Goal: Transaction & Acquisition: Purchase product/service

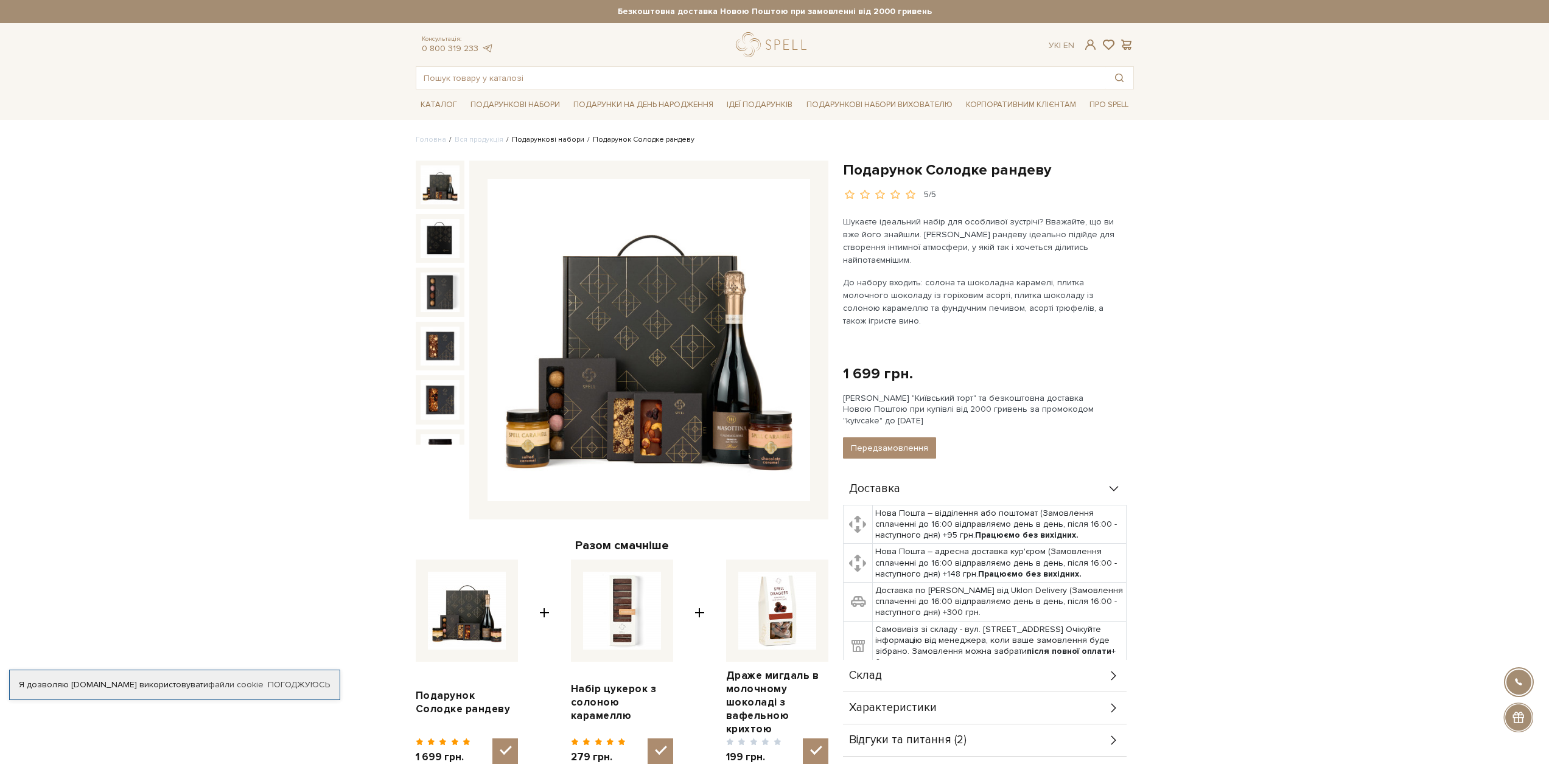
click at [536, 141] on link "Подарункові набори" at bounding box center [548, 139] width 73 height 9
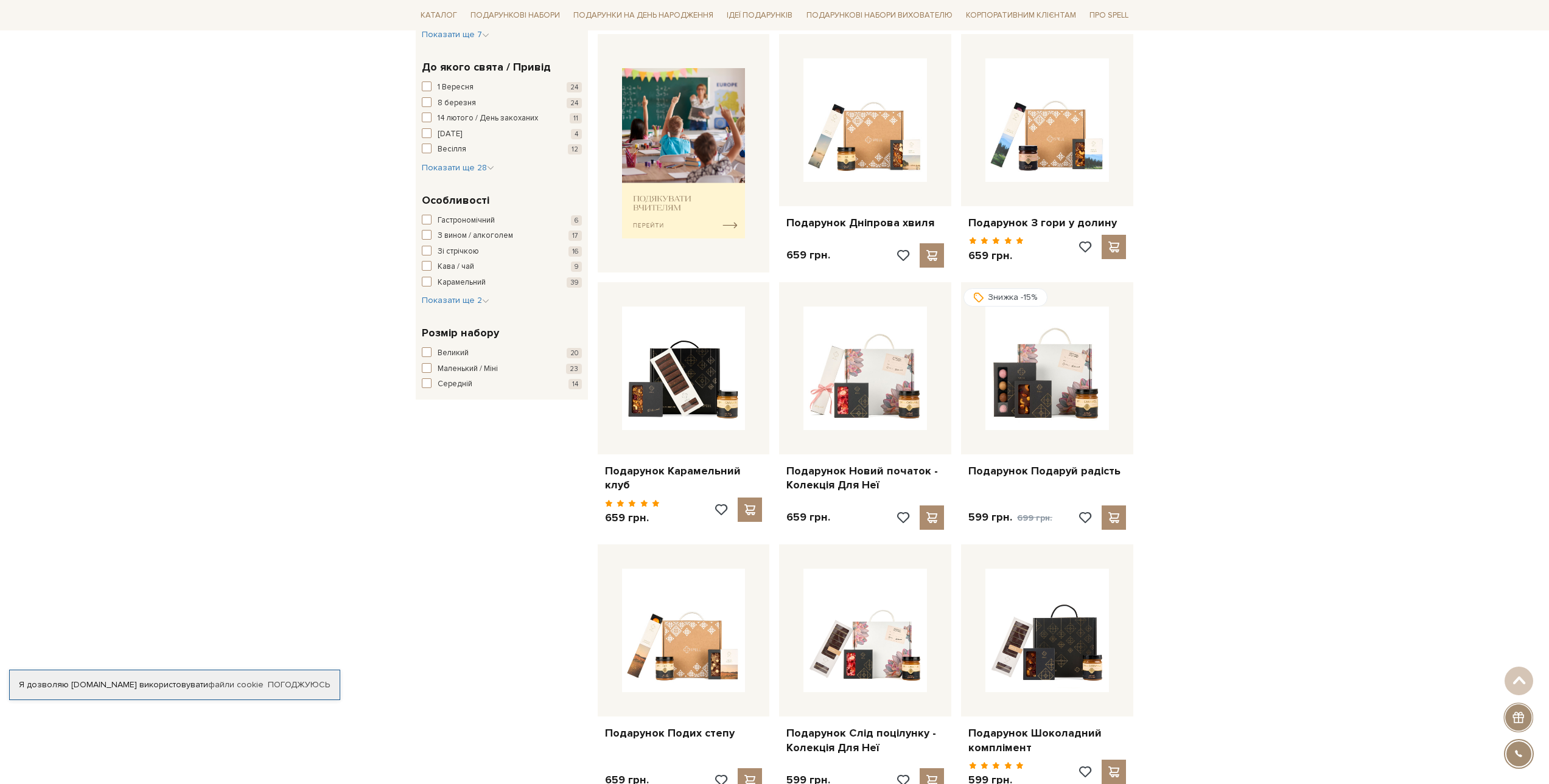
scroll to position [548, 0]
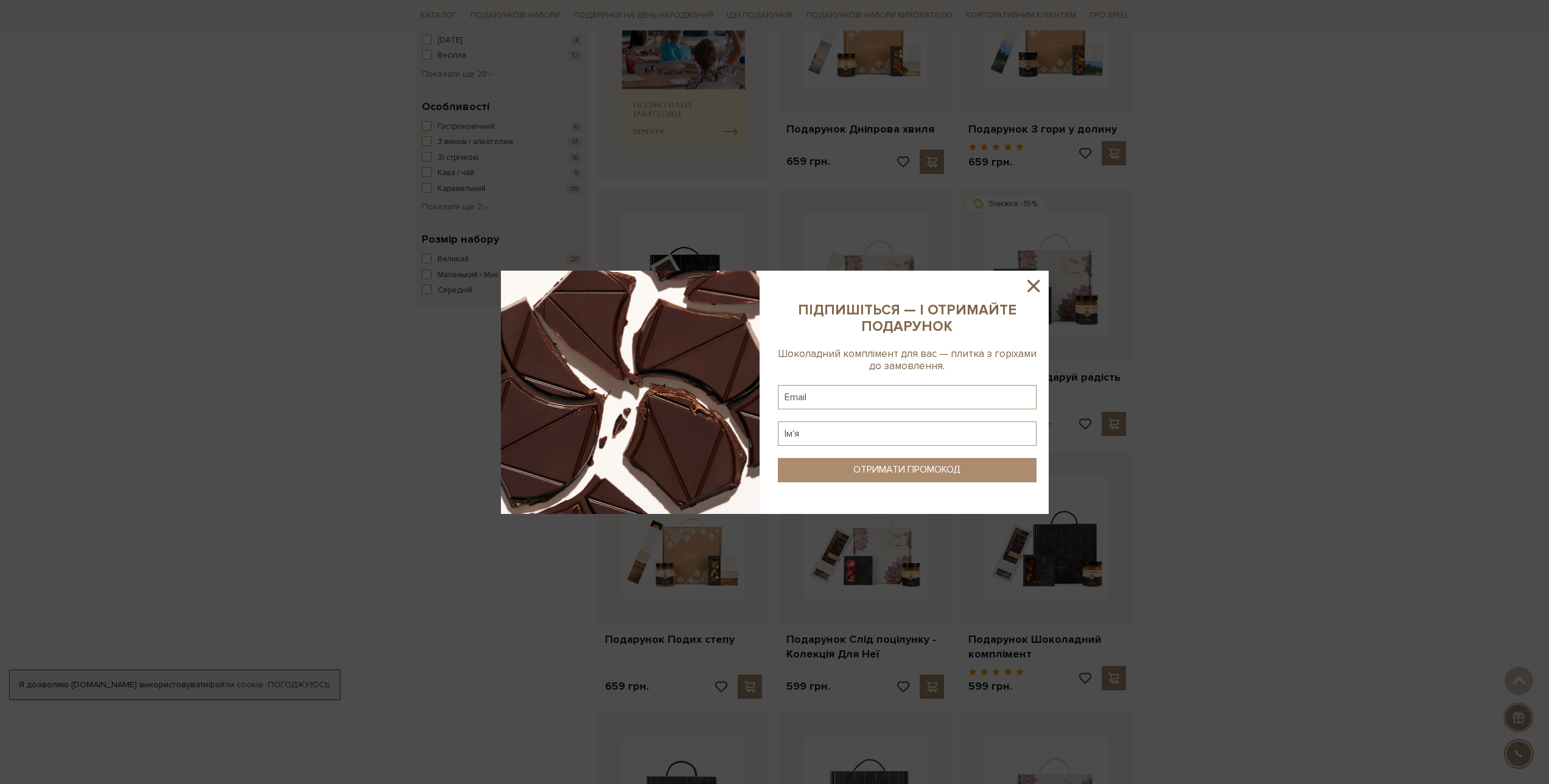
click at [1037, 281] on icon at bounding box center [1033, 286] width 12 height 12
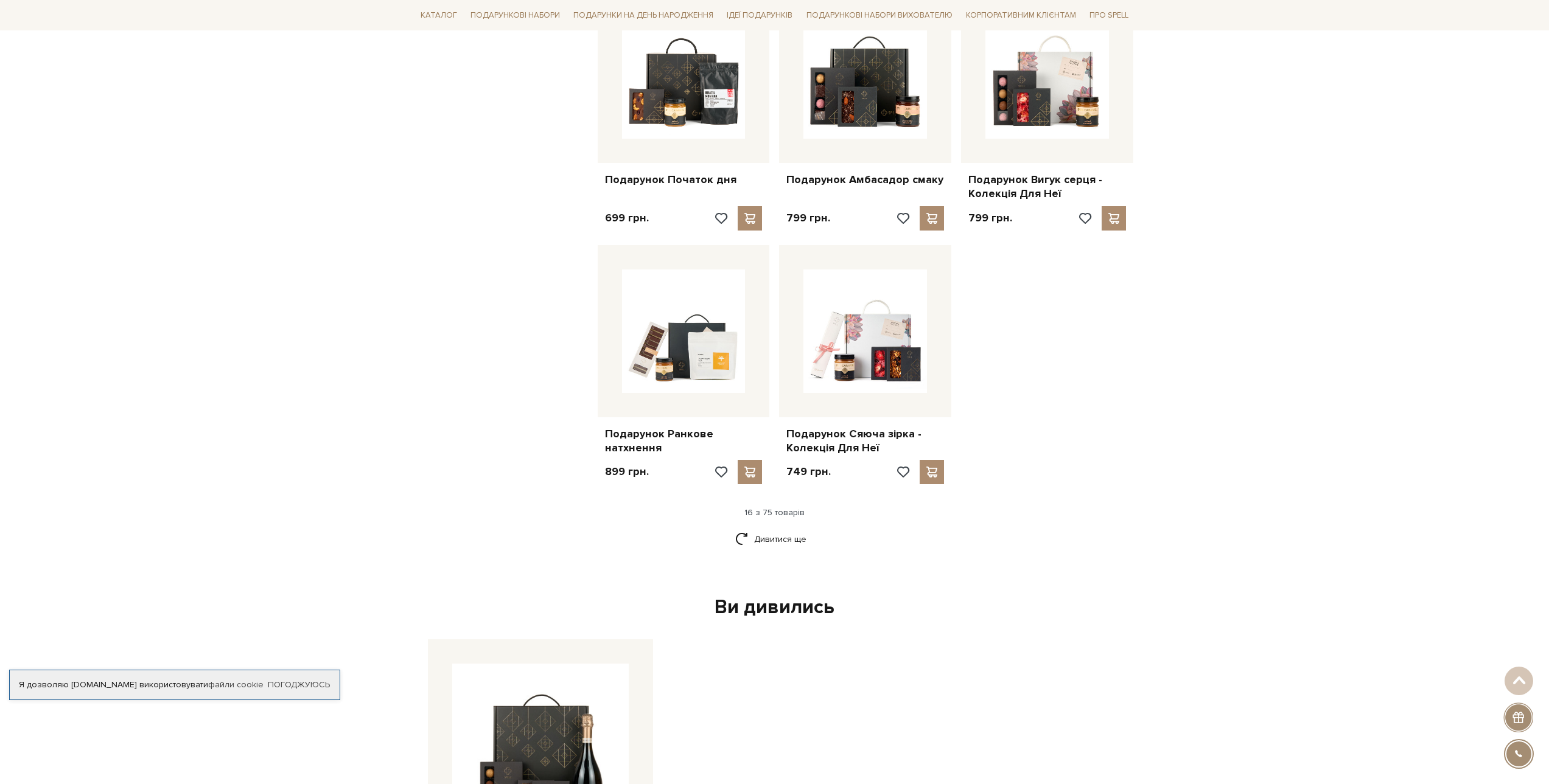
scroll to position [1277, 0]
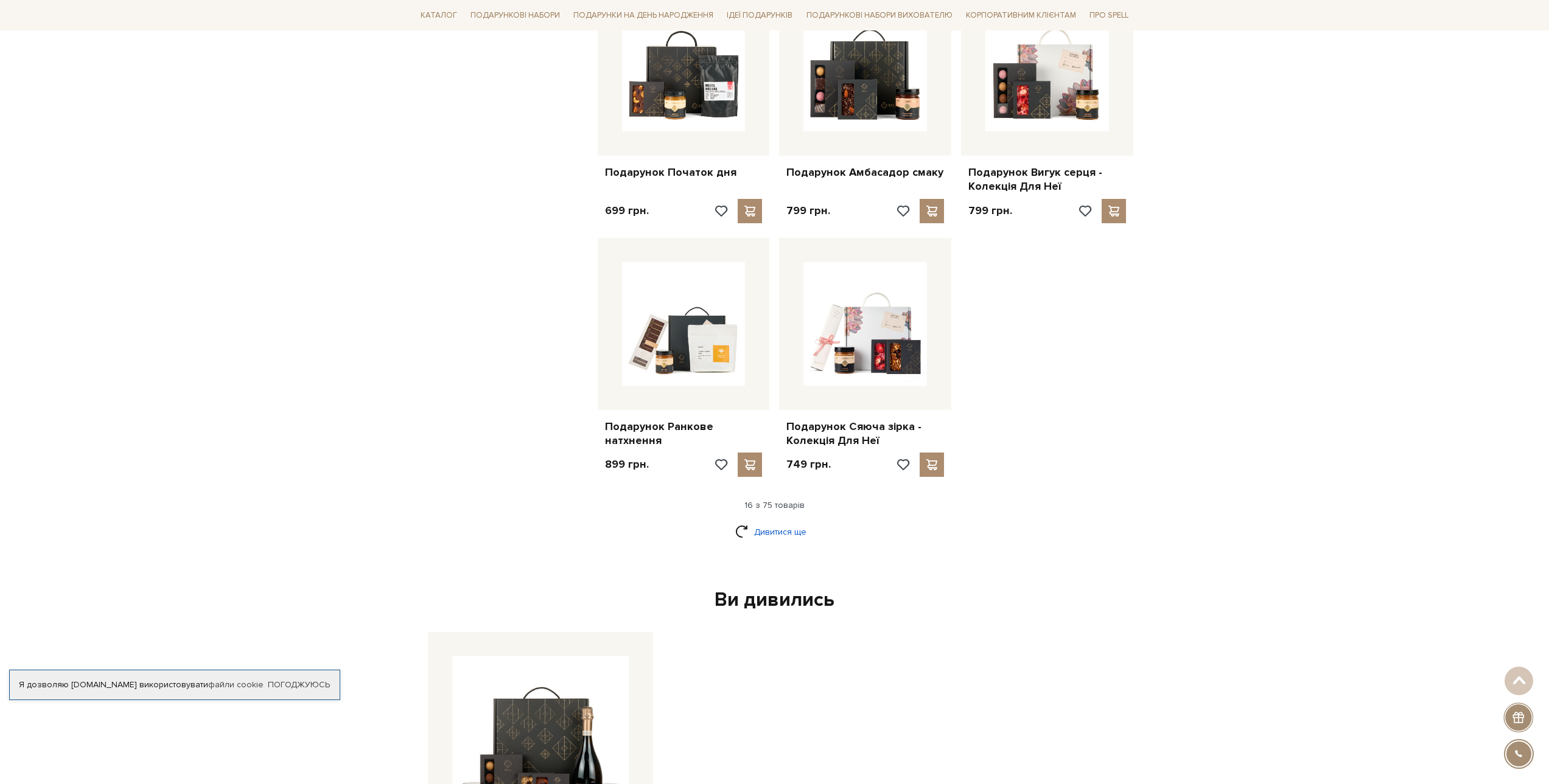
click at [797, 522] on link "Дивитися ще" at bounding box center [774, 532] width 79 height 21
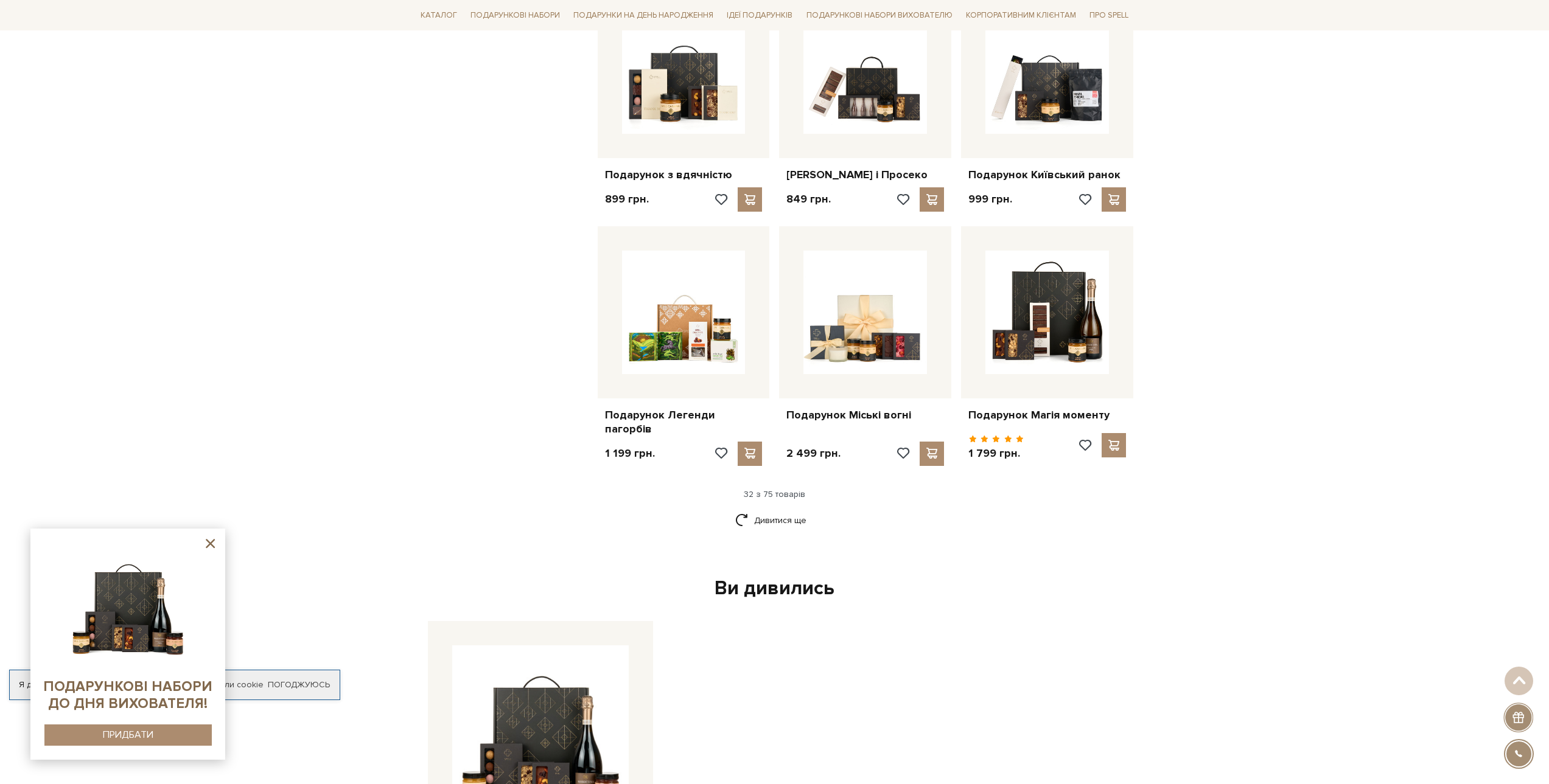
scroll to position [2555, 0]
click at [780, 519] on link "Дивитися ще" at bounding box center [774, 519] width 79 height 21
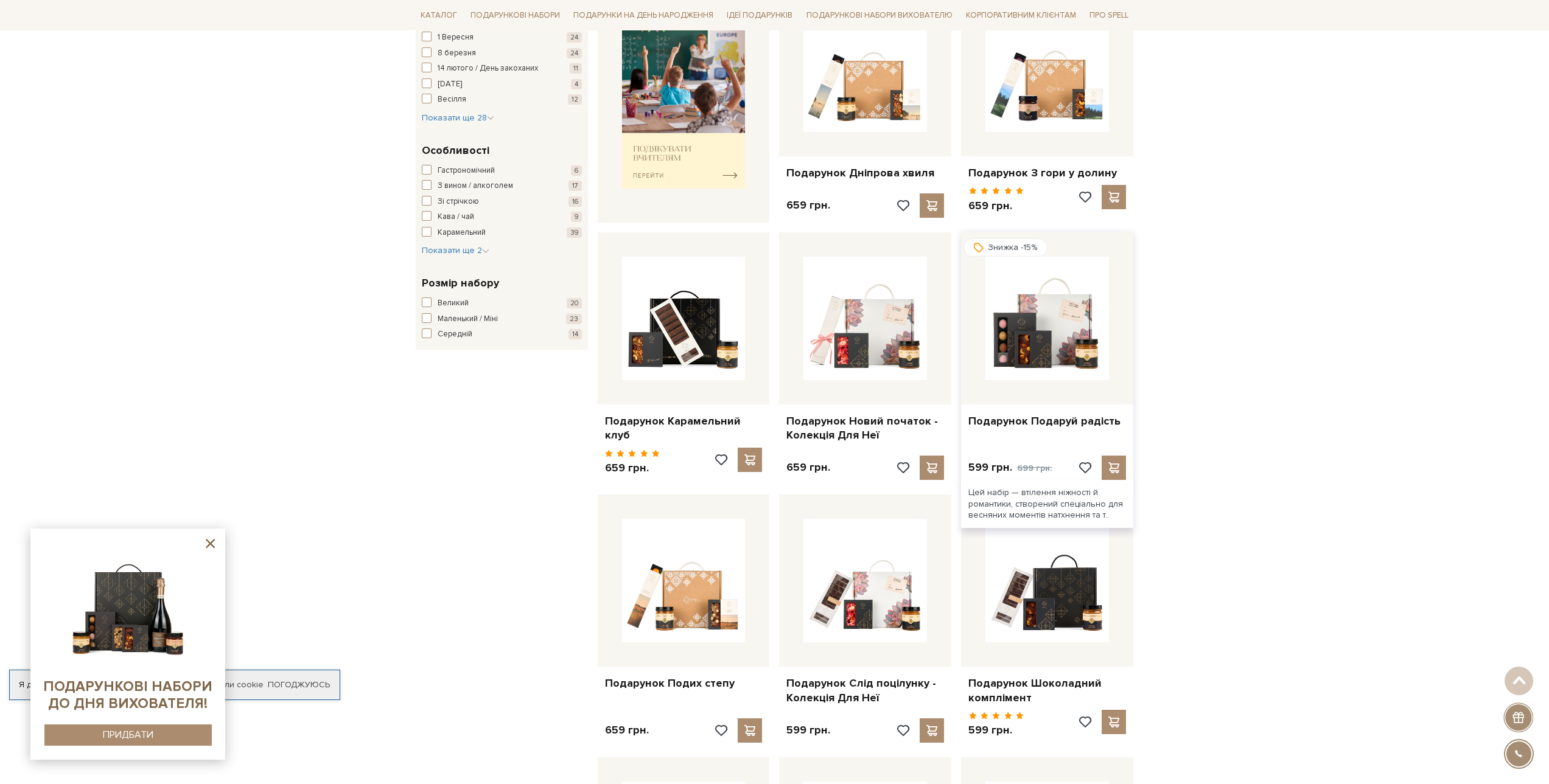
scroll to position [0, 0]
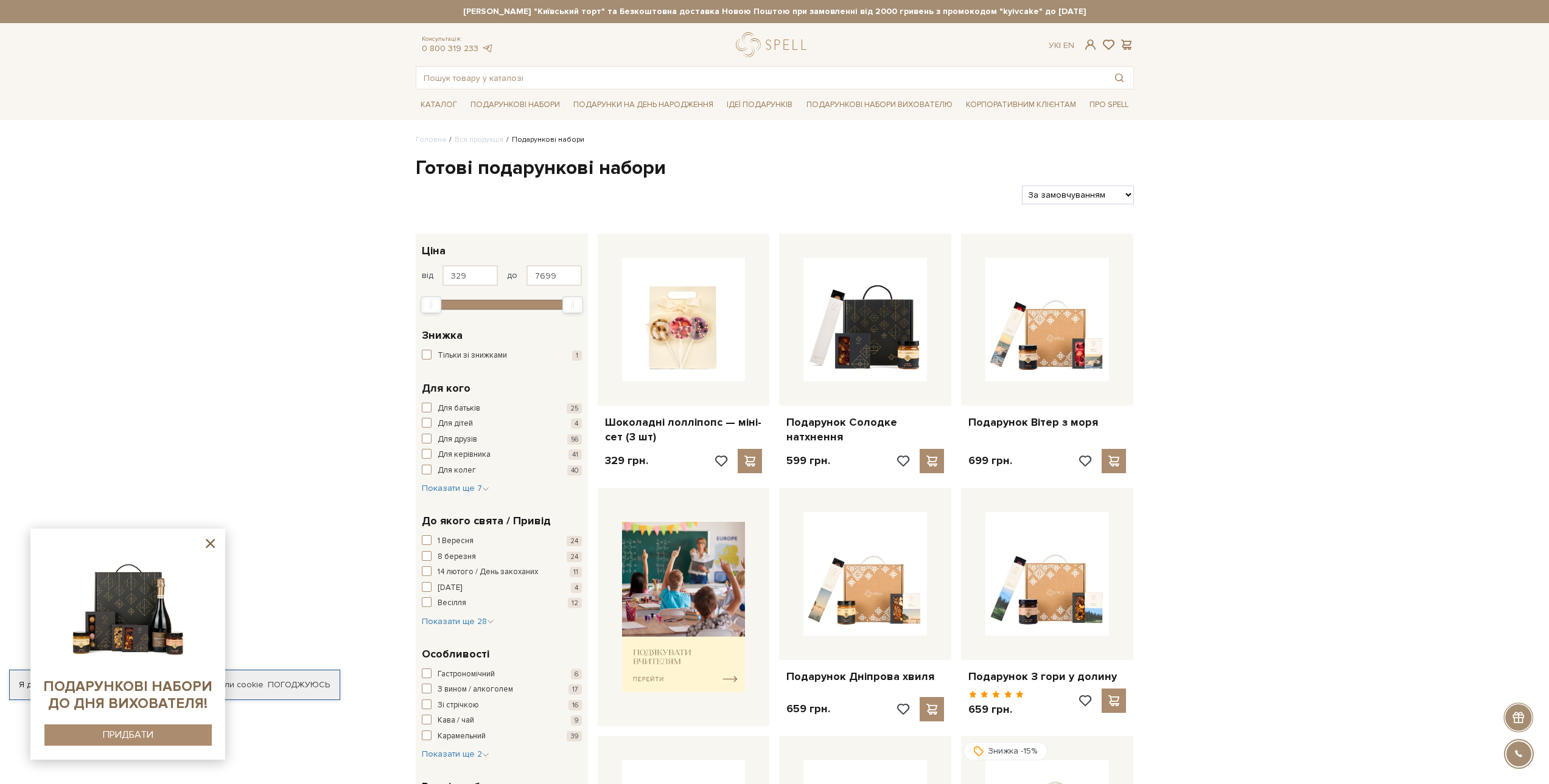
click at [1047, 190] on select "За замовчуванням За Ціною (зростання) За Ціною (зменшення) Новинки За популярні…" at bounding box center [1077, 195] width 111 height 19
select select "https://spellchocolate.com/our-productions/podarunkovi-box/?sort=p.price&order=…"
click at [1022, 186] on select "За замовчуванням За Ціною (зростання) За Ціною (зменшення) Новинки За популярні…" at bounding box center [1077, 195] width 111 height 19
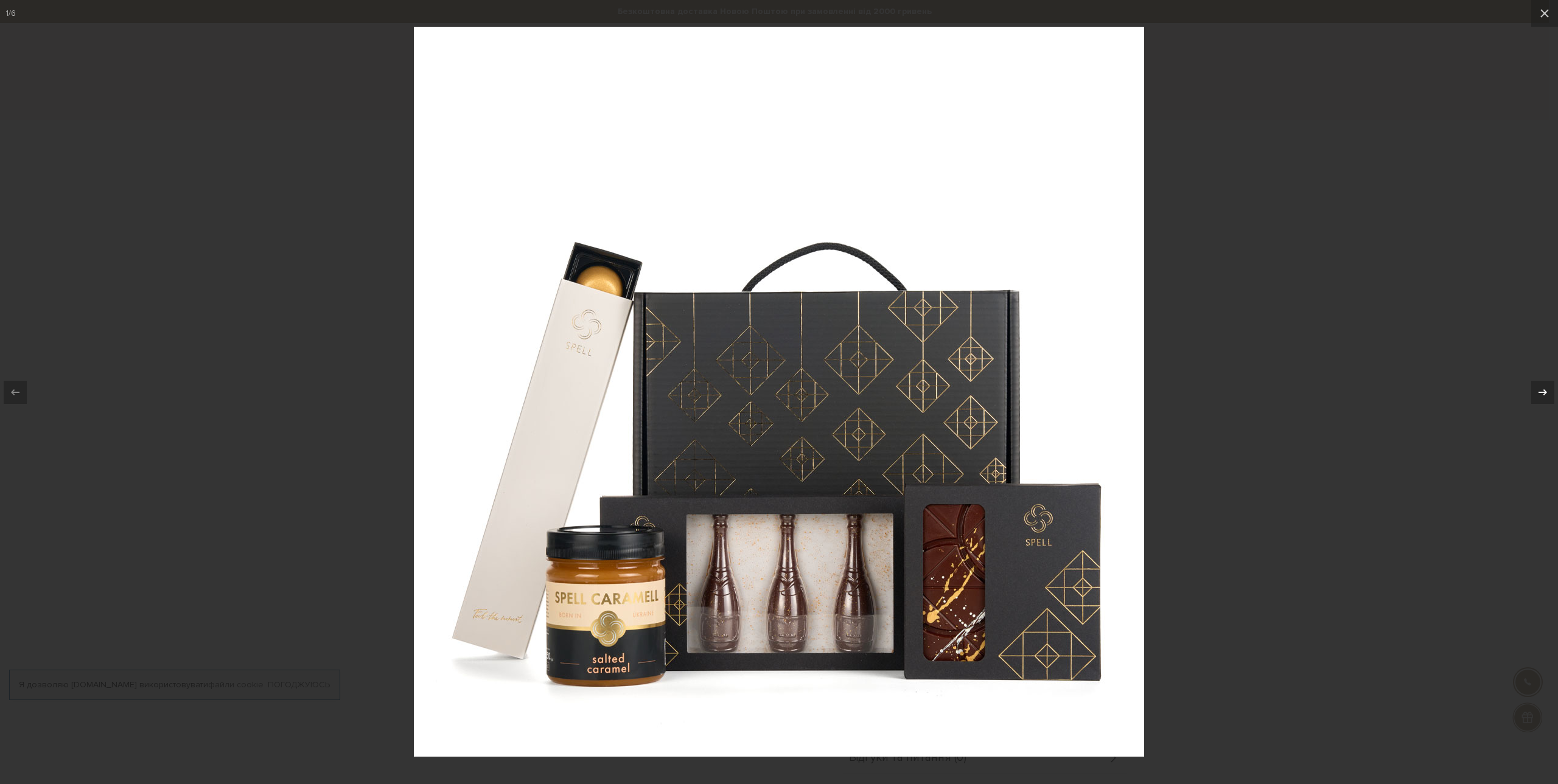
click at [1549, 397] on div at bounding box center [1543, 392] width 23 height 23
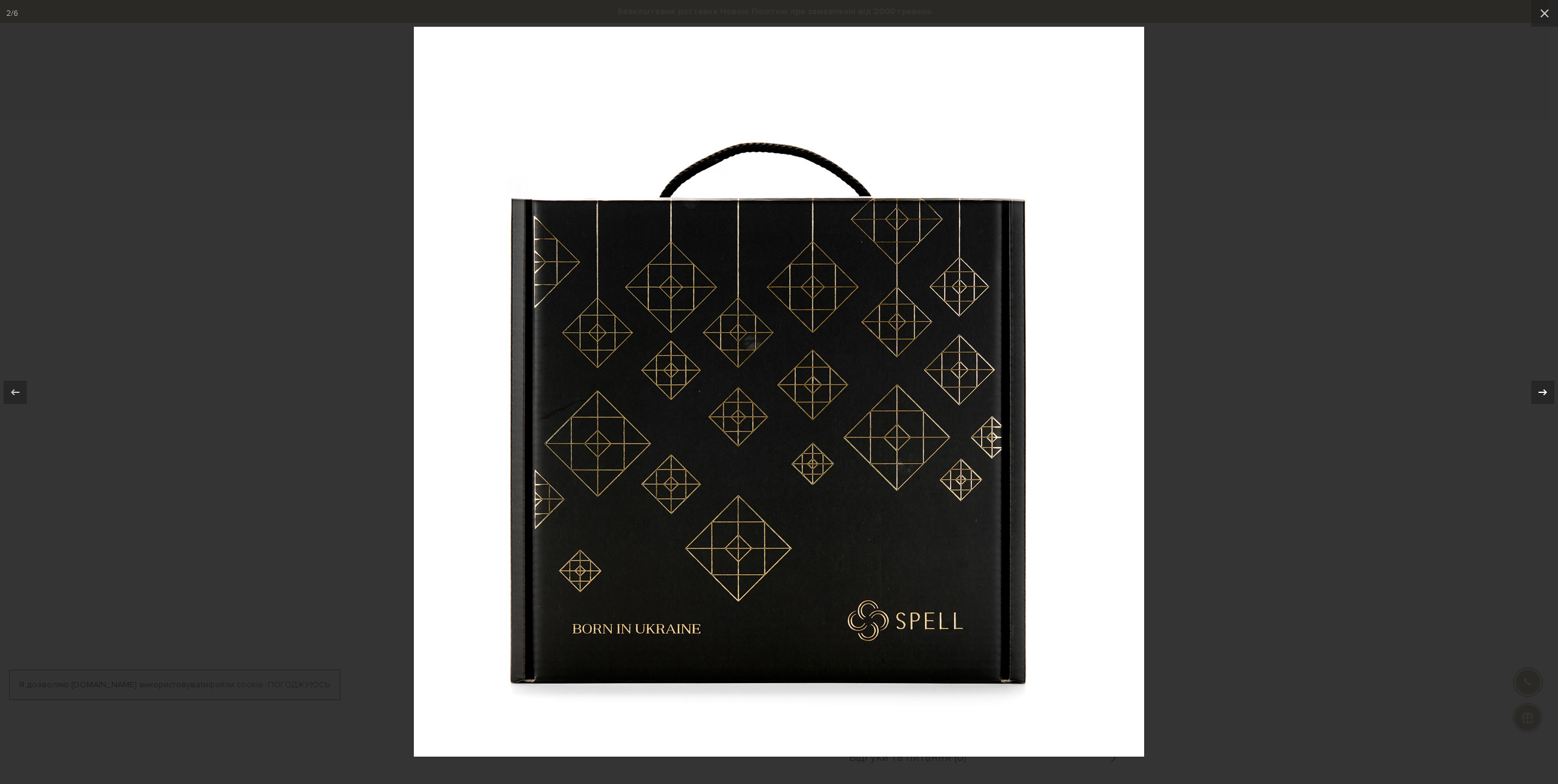
click at [1549, 397] on div at bounding box center [1543, 392] width 23 height 23
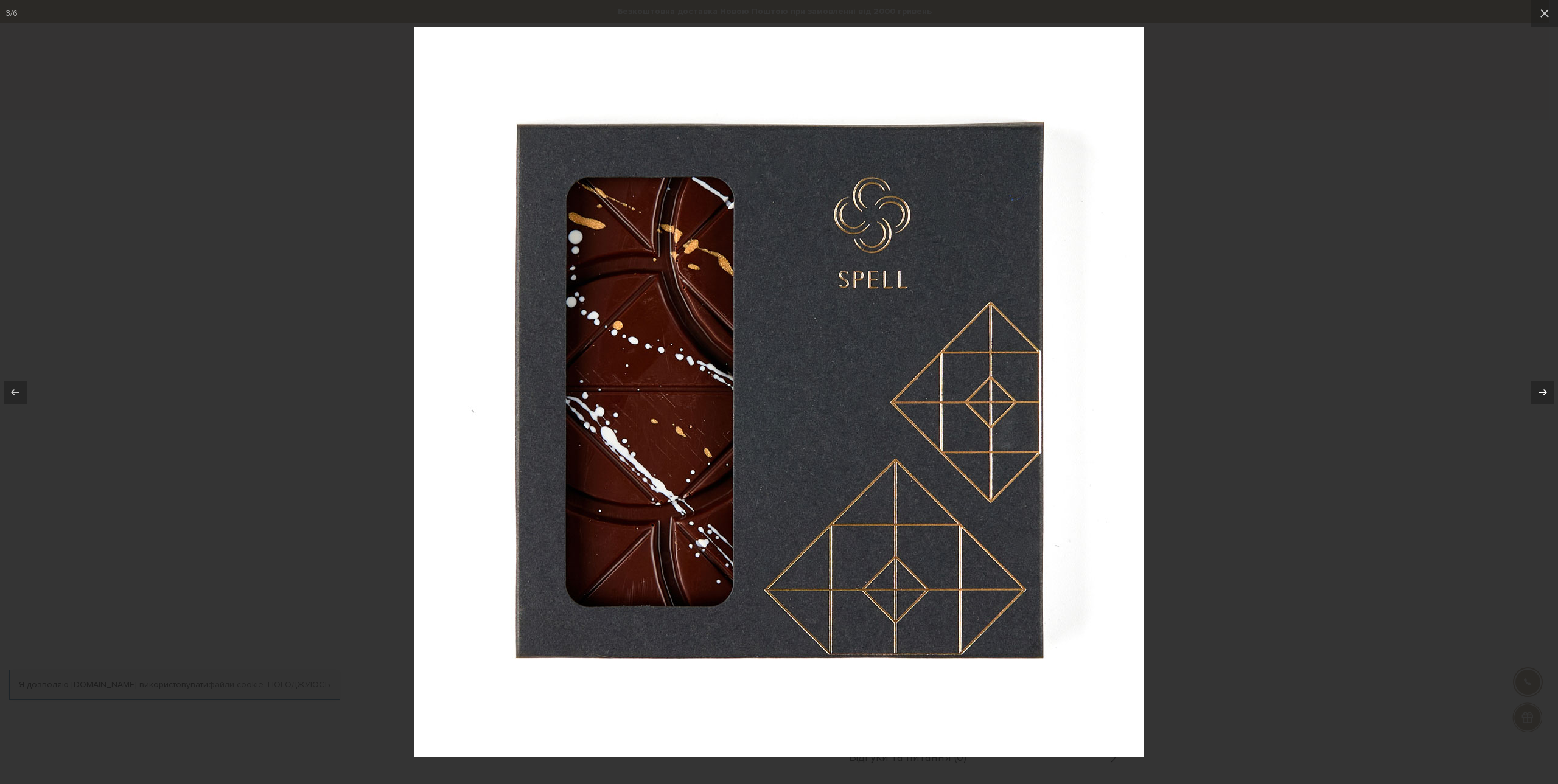
click at [1549, 397] on div at bounding box center [1543, 392] width 23 height 23
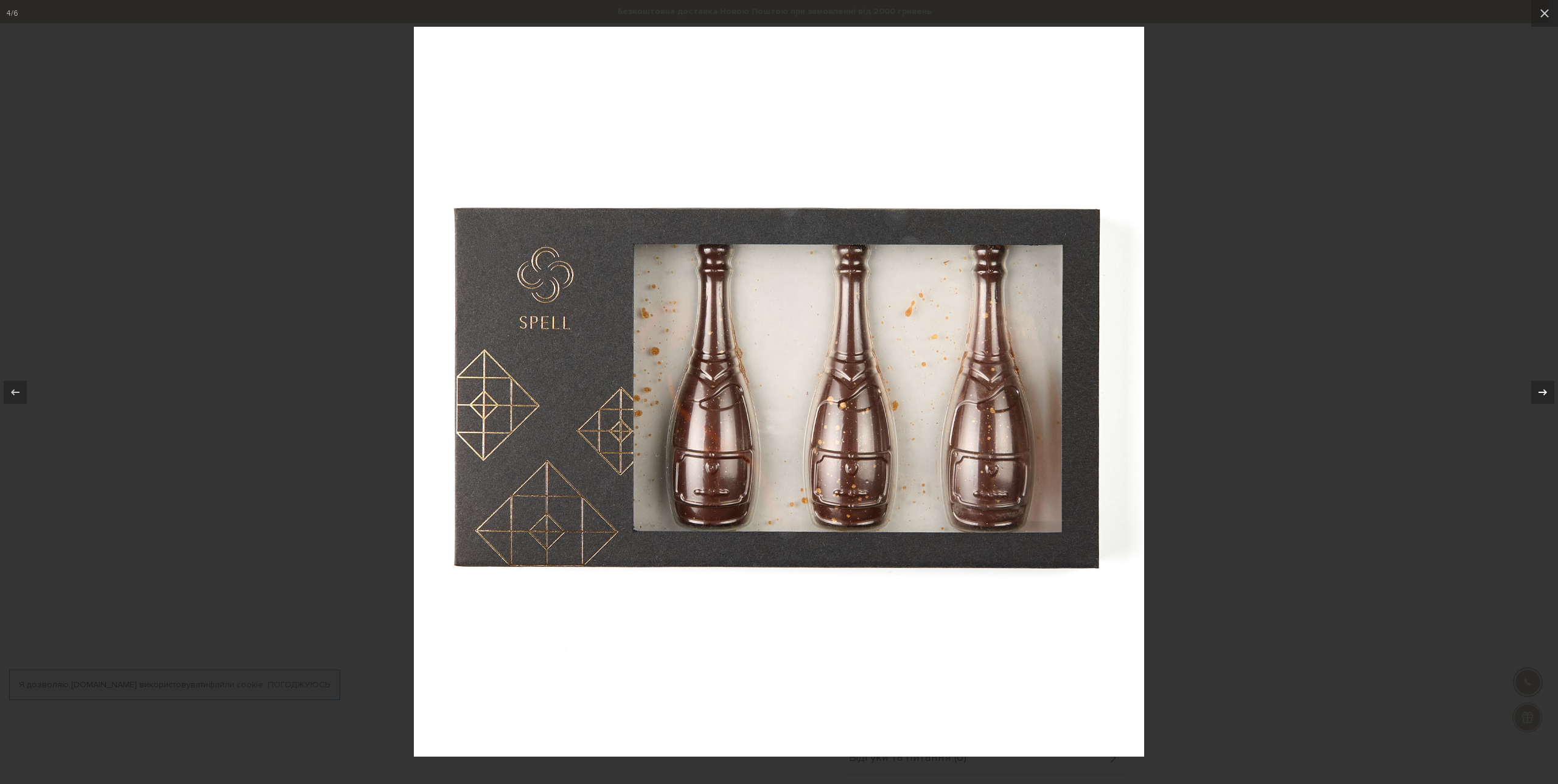
click at [1549, 397] on div at bounding box center [1543, 392] width 23 height 23
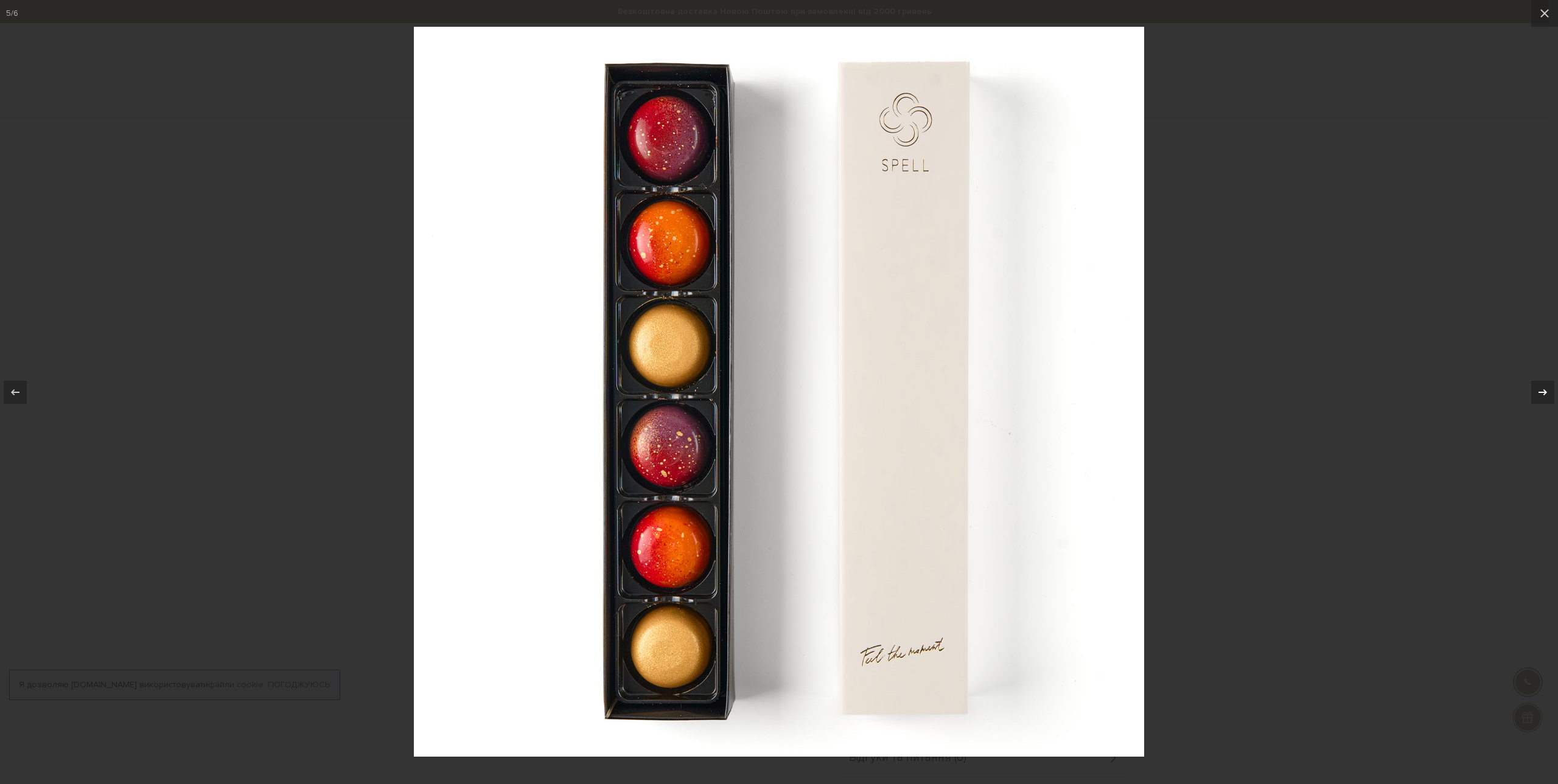
click at [1549, 397] on div at bounding box center [1543, 392] width 23 height 23
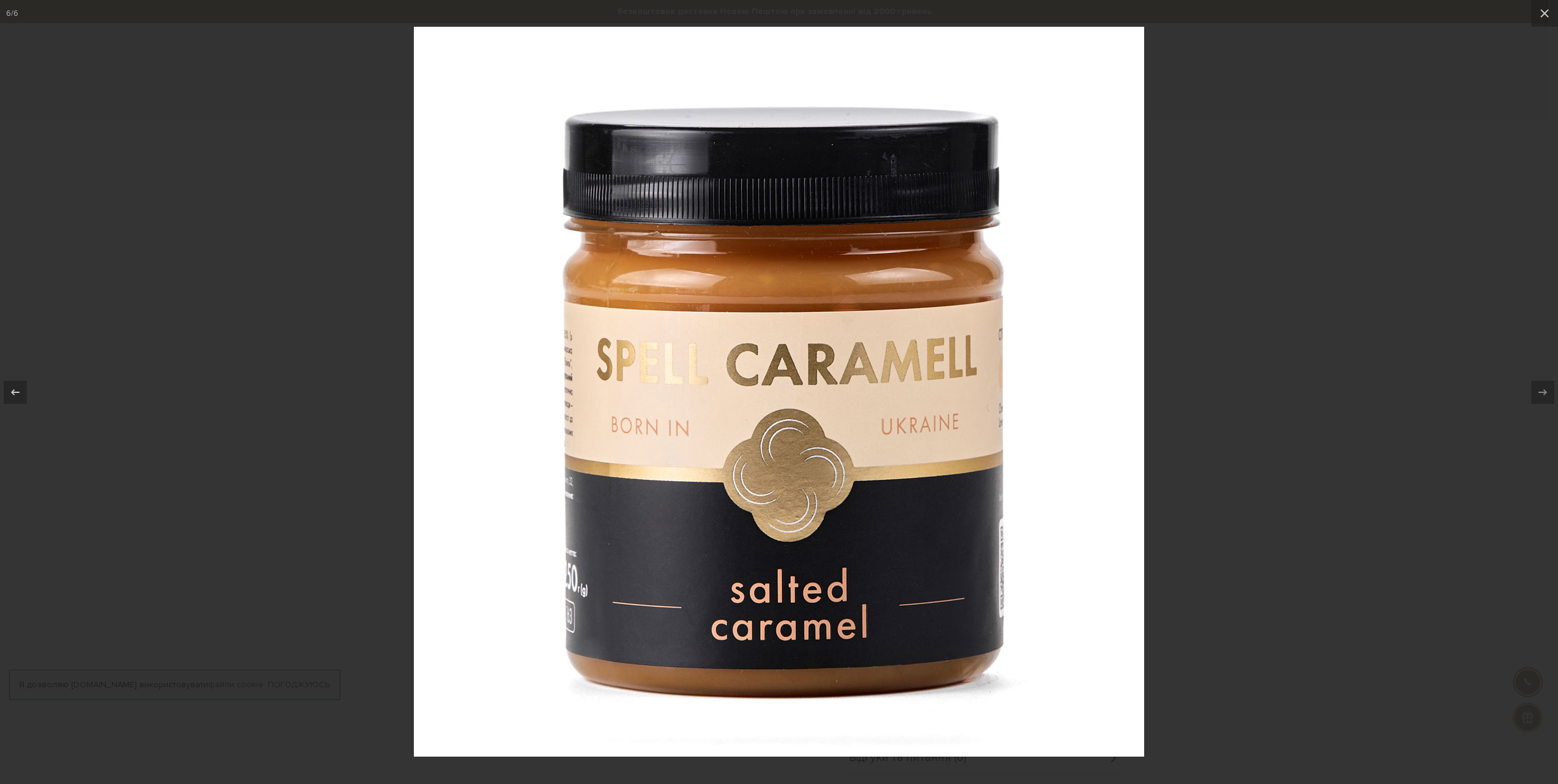
click at [1364, 349] on div at bounding box center [779, 392] width 1558 height 784
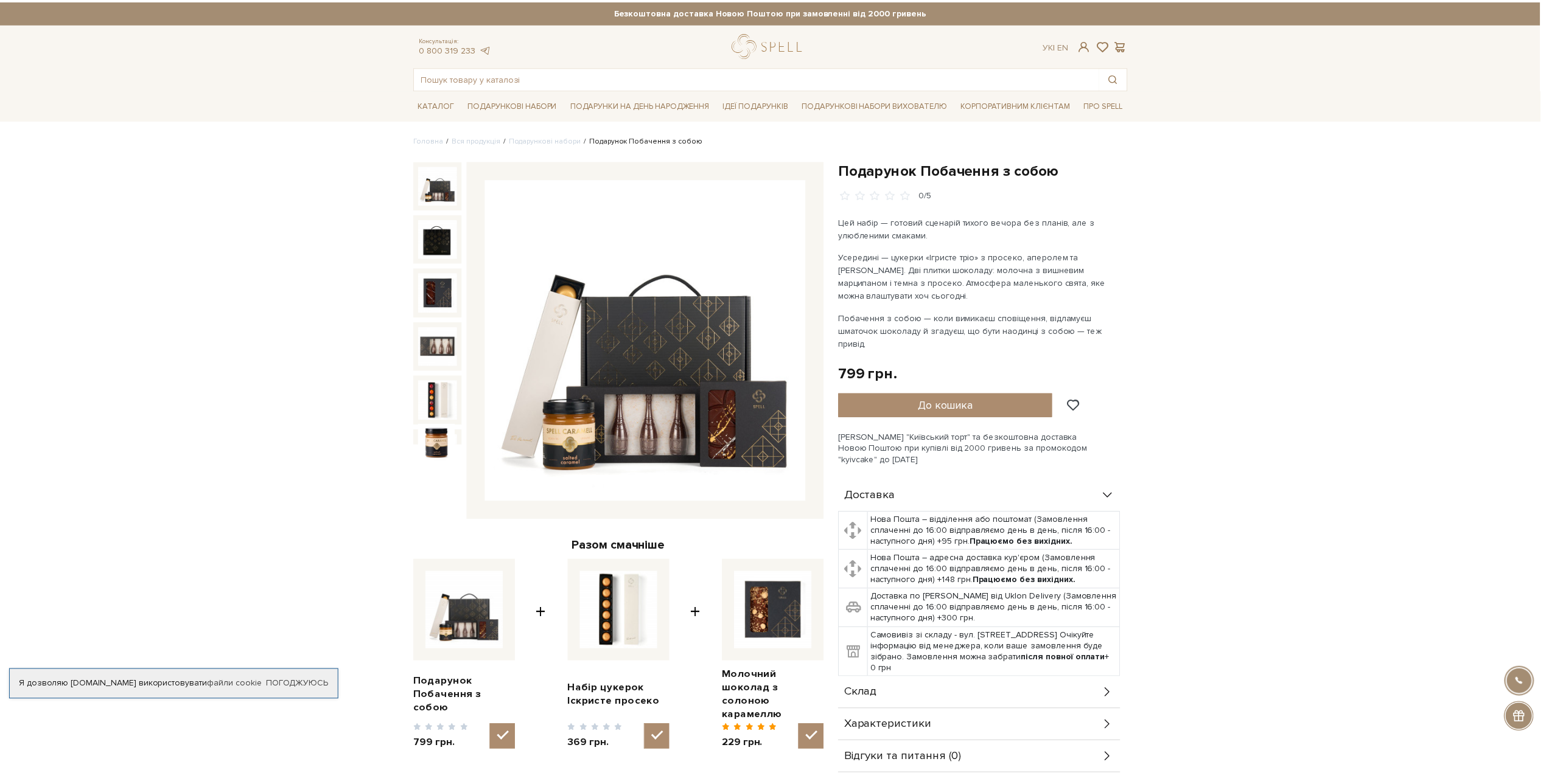
scroll to position [17, 0]
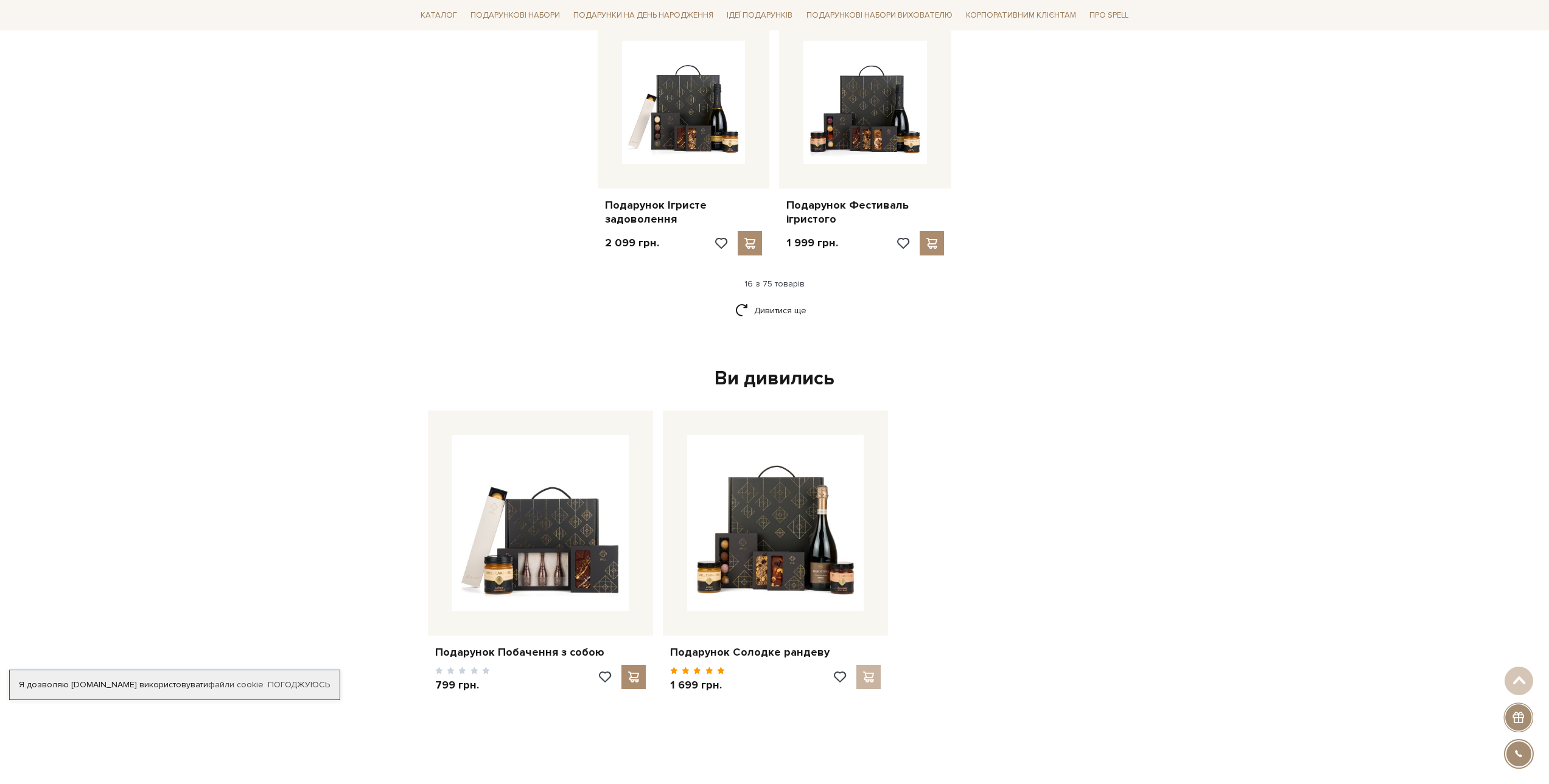
scroll to position [1521, 0]
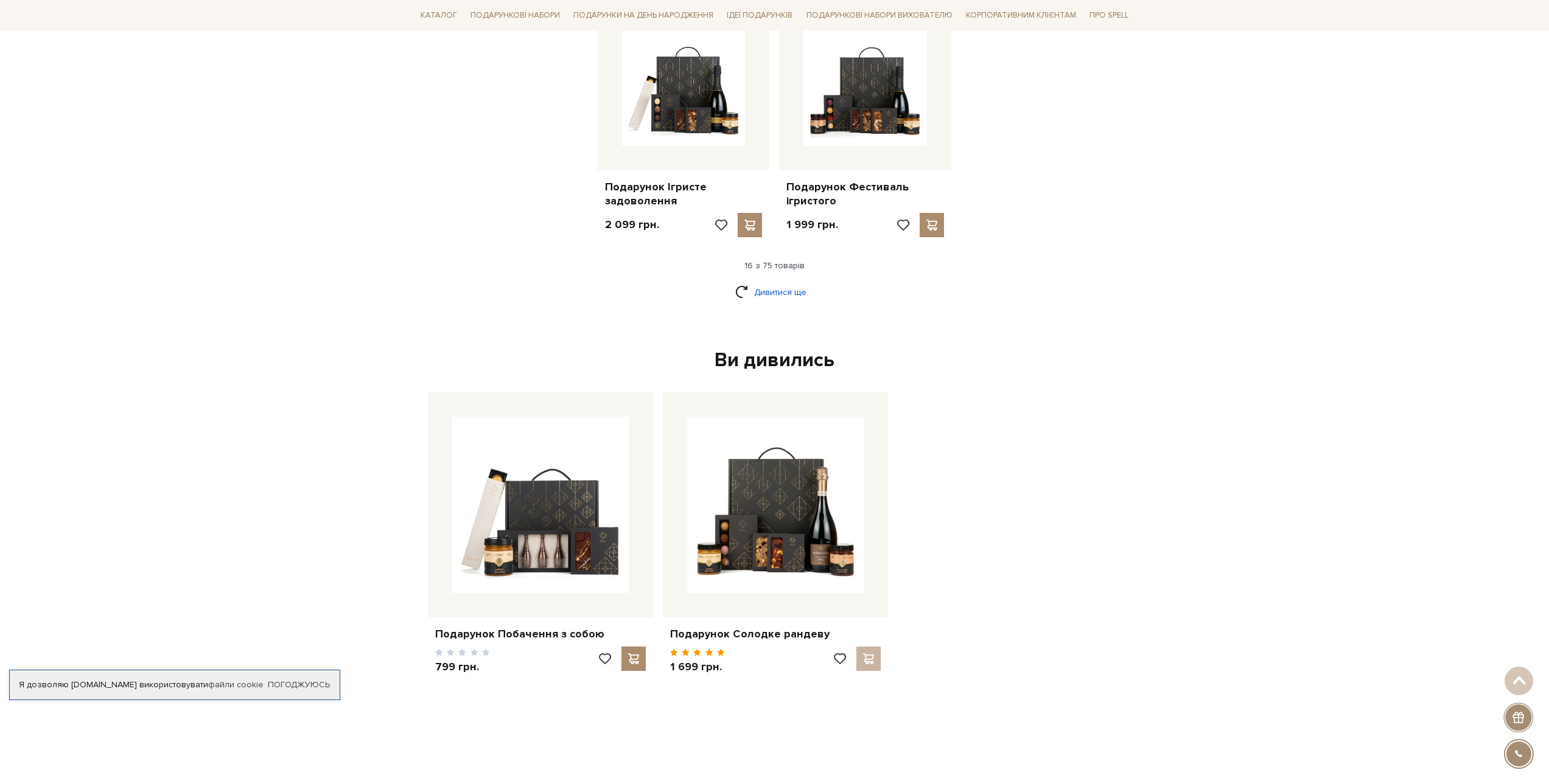
click at [794, 288] on link "Дивитися ще" at bounding box center [774, 292] width 79 height 21
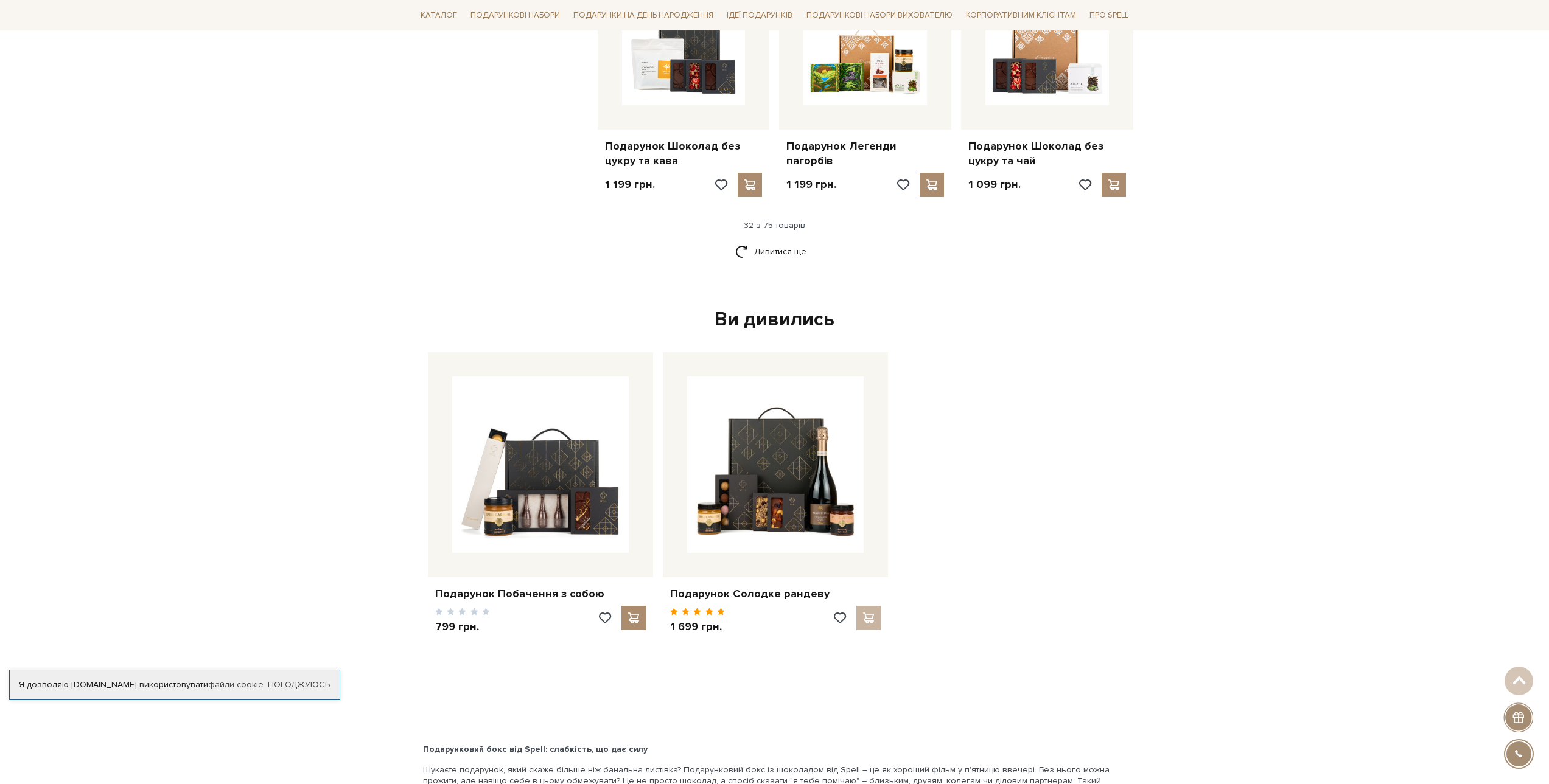
scroll to position [2616, 0]
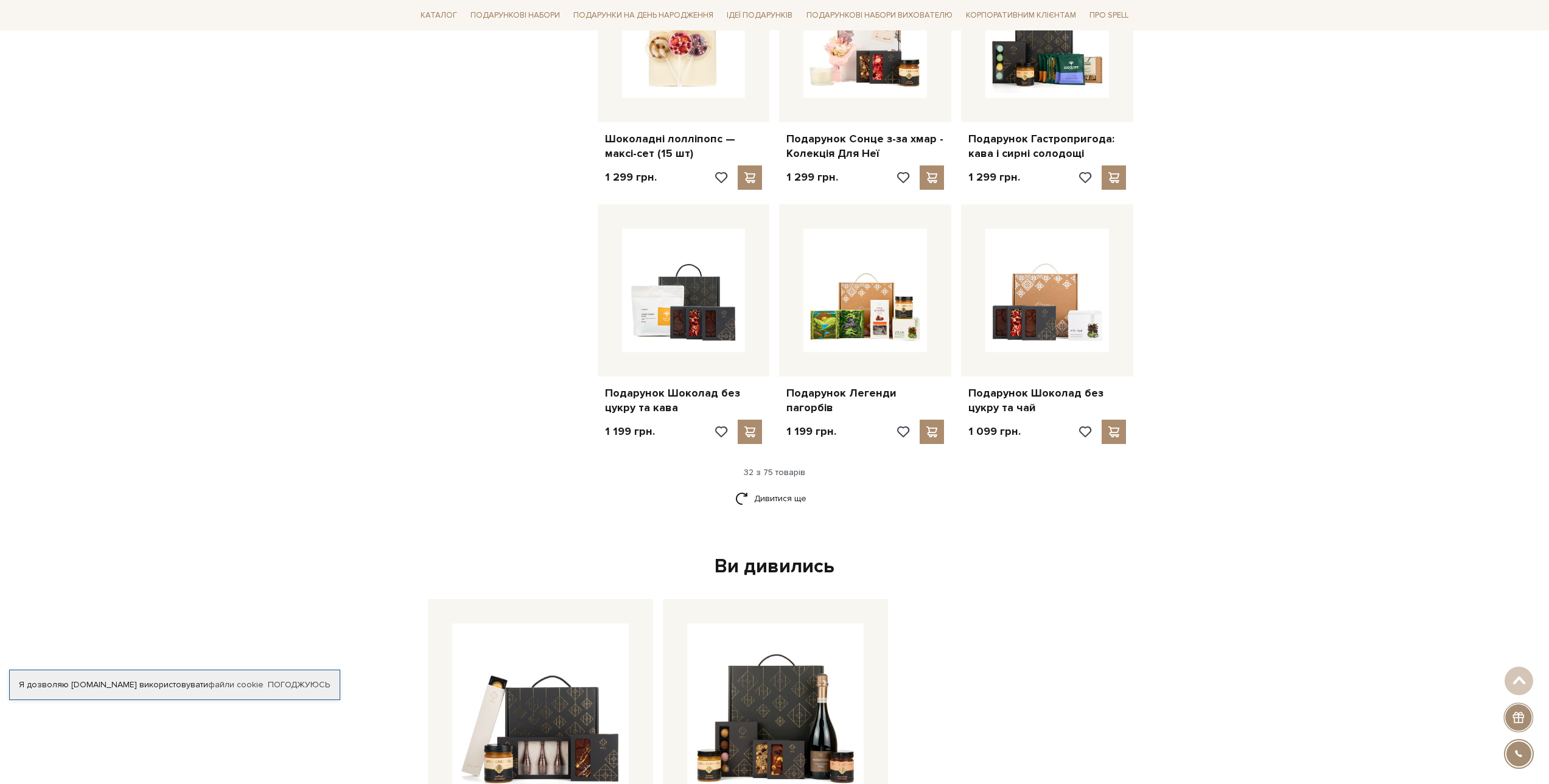
click at [787, 490] on link "Дивитися ще" at bounding box center [774, 498] width 79 height 21
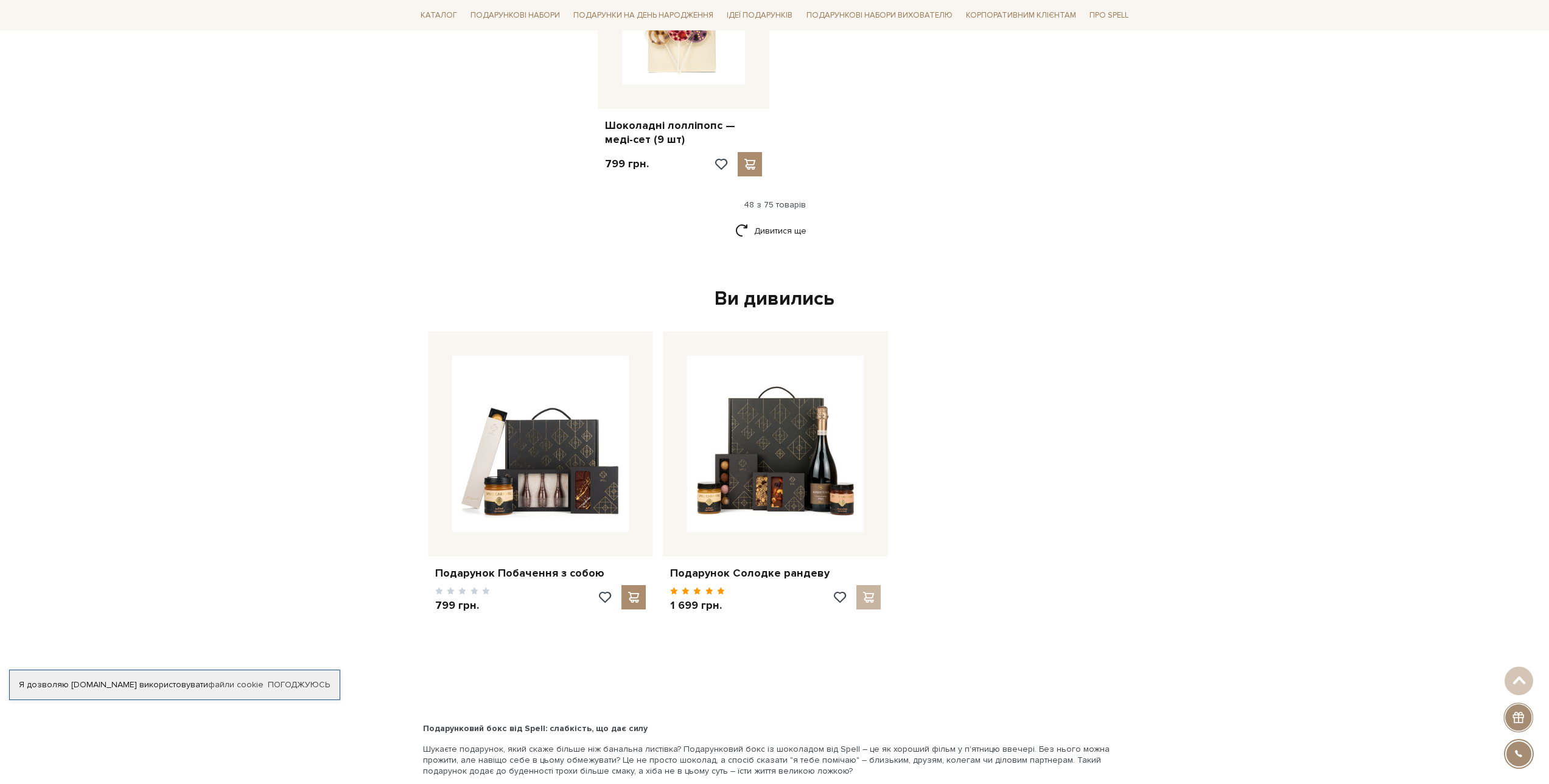
scroll to position [4408, 0]
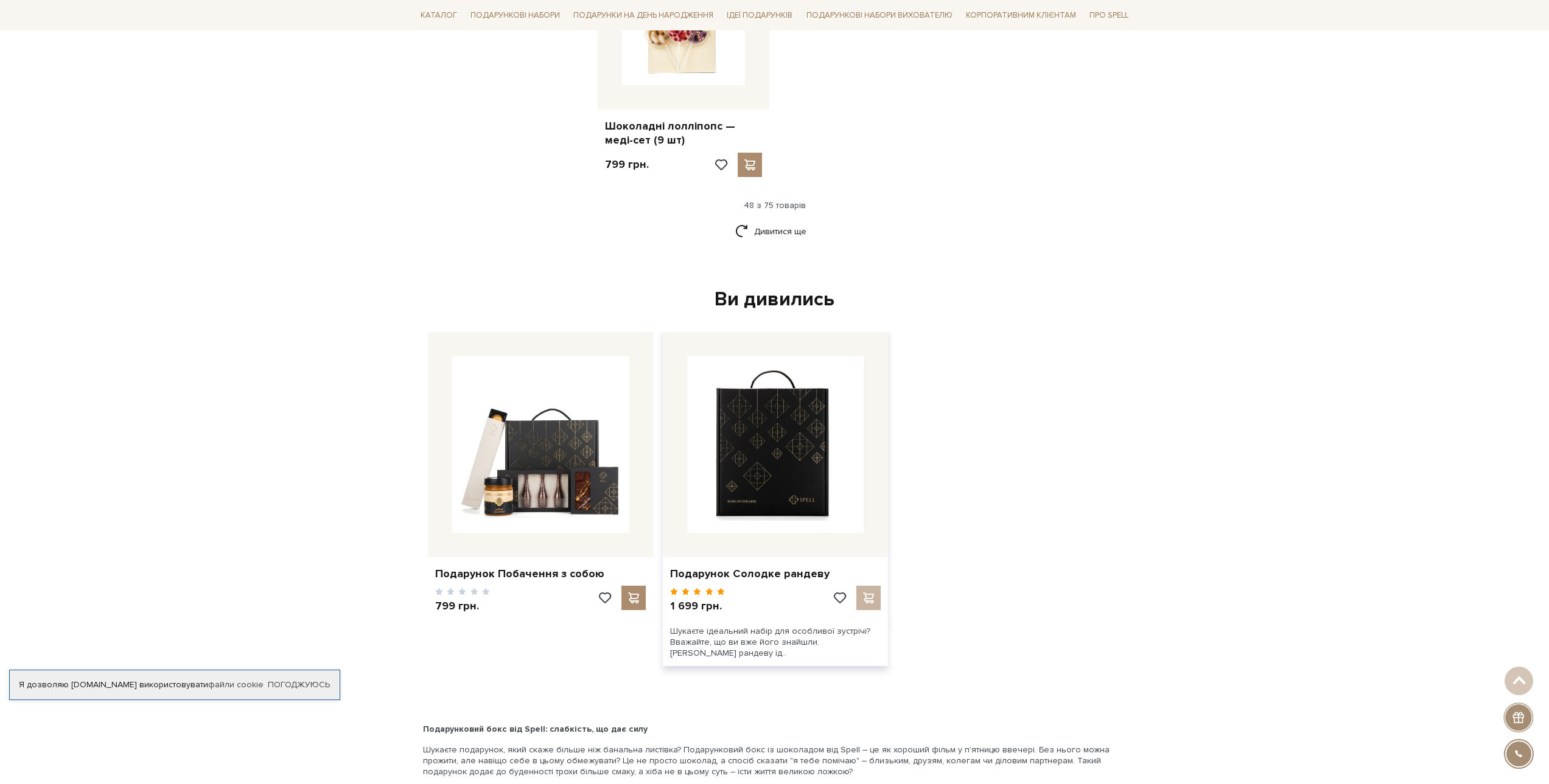
click at [723, 417] on img at bounding box center [775, 445] width 176 height 176
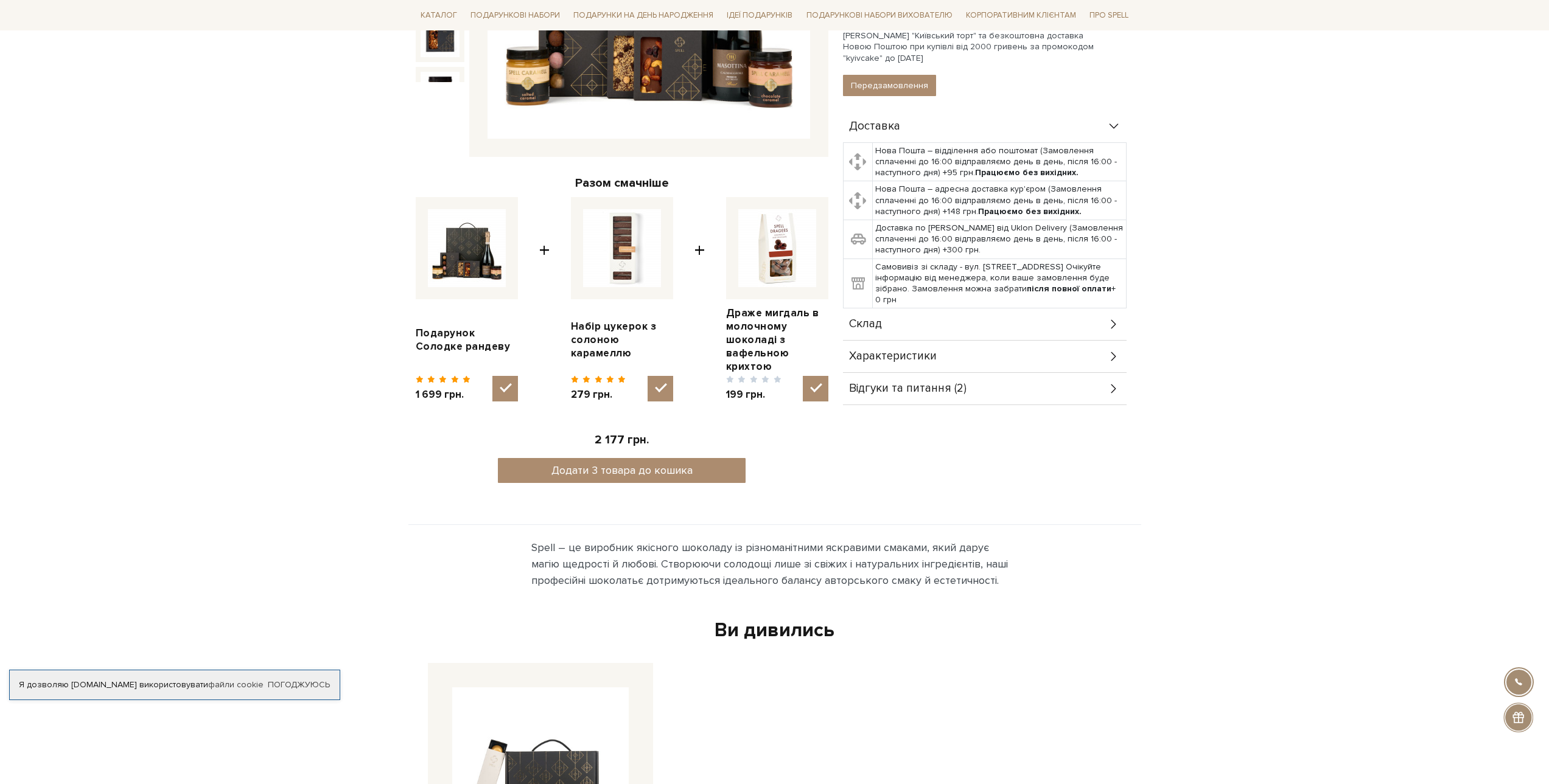
scroll to position [365, 0]
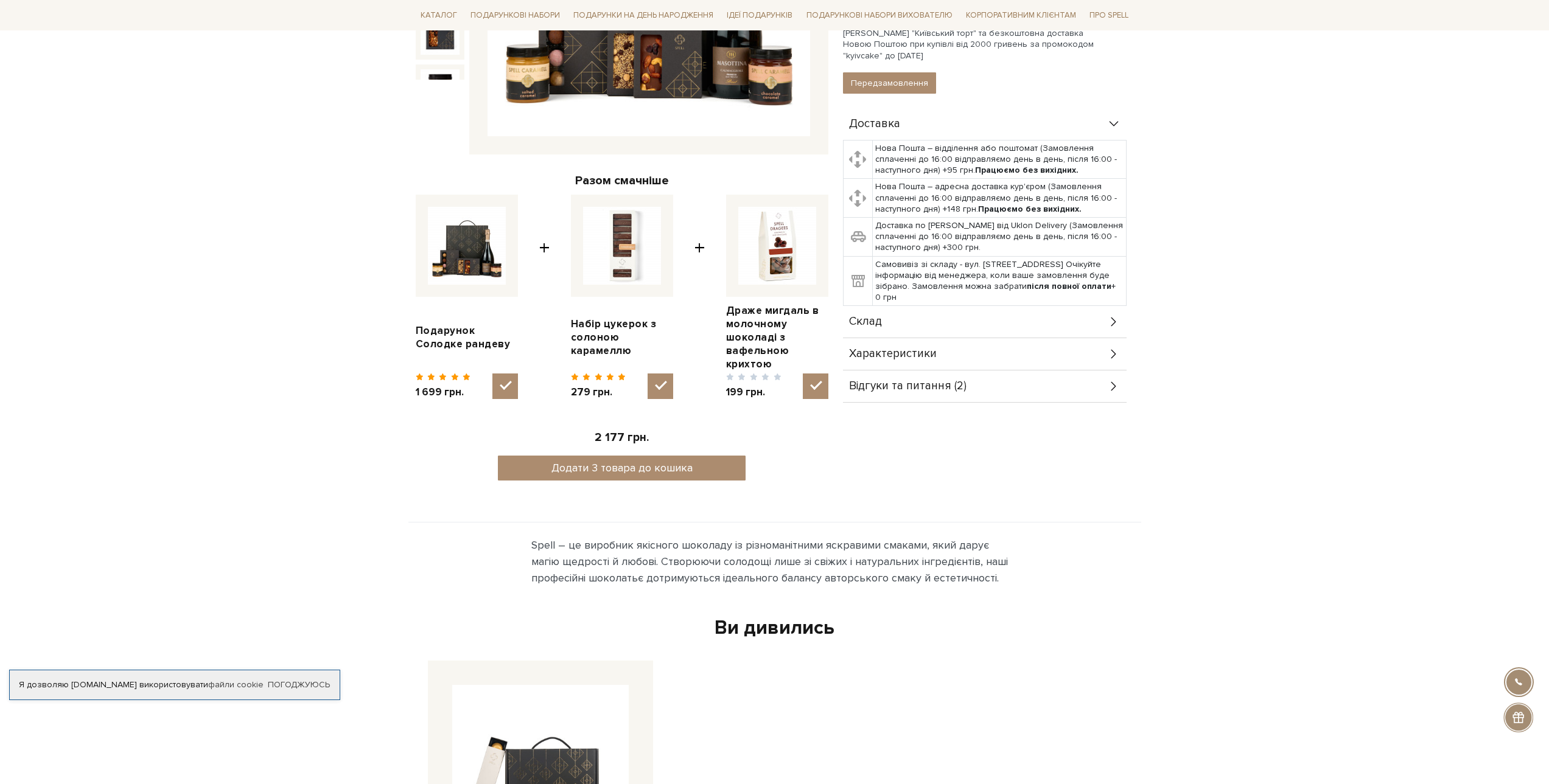
click at [1033, 306] on div "Склад" at bounding box center [985, 322] width 284 height 32
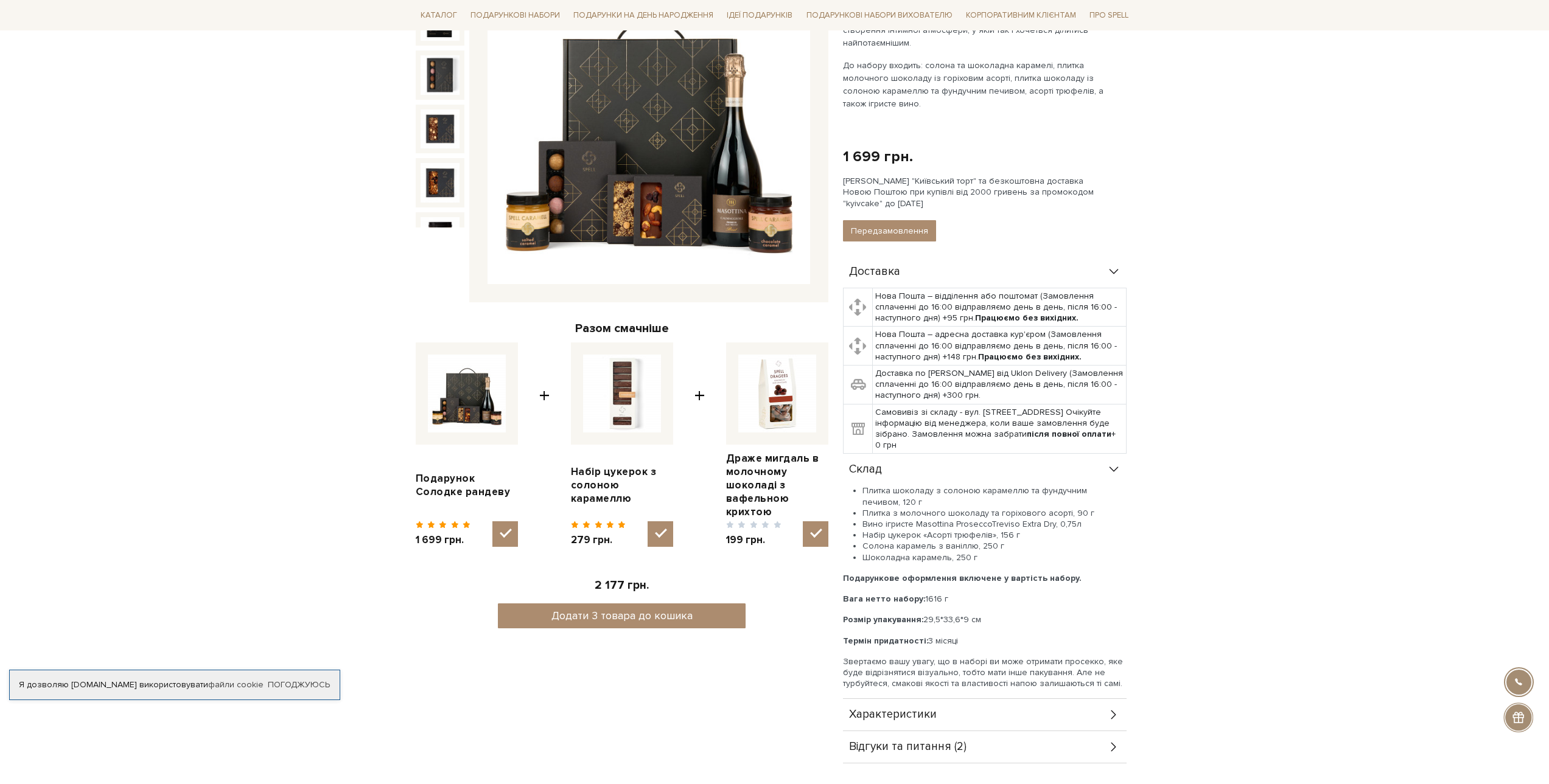
scroll to position [183, 0]
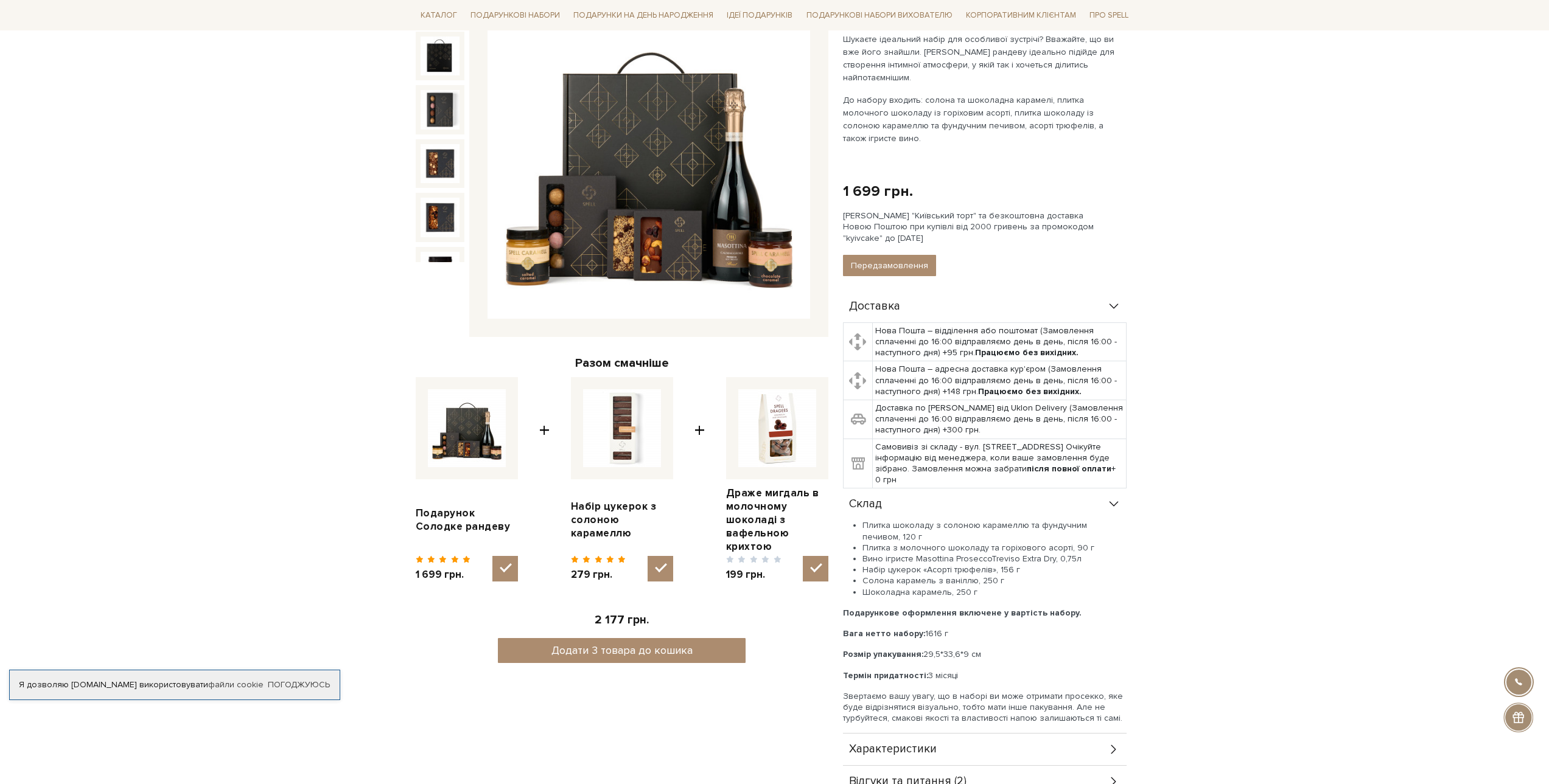
click at [929, 553] on li "Вино ігристе Masottina ProseccoTreviso Extra Dry, 0,75л" at bounding box center [995, 558] width 264 height 11
drag, startPoint x: 929, startPoint y: 531, endPoint x: 1045, endPoint y: 529, distance: 116.0
click at [1045, 553] on li "Вино ігристе Masottina ProseccoTreviso Extra Dry, 0,75л" at bounding box center [995, 558] width 264 height 11
copy li "Masottina ProseccoTreviso Extra Dry"
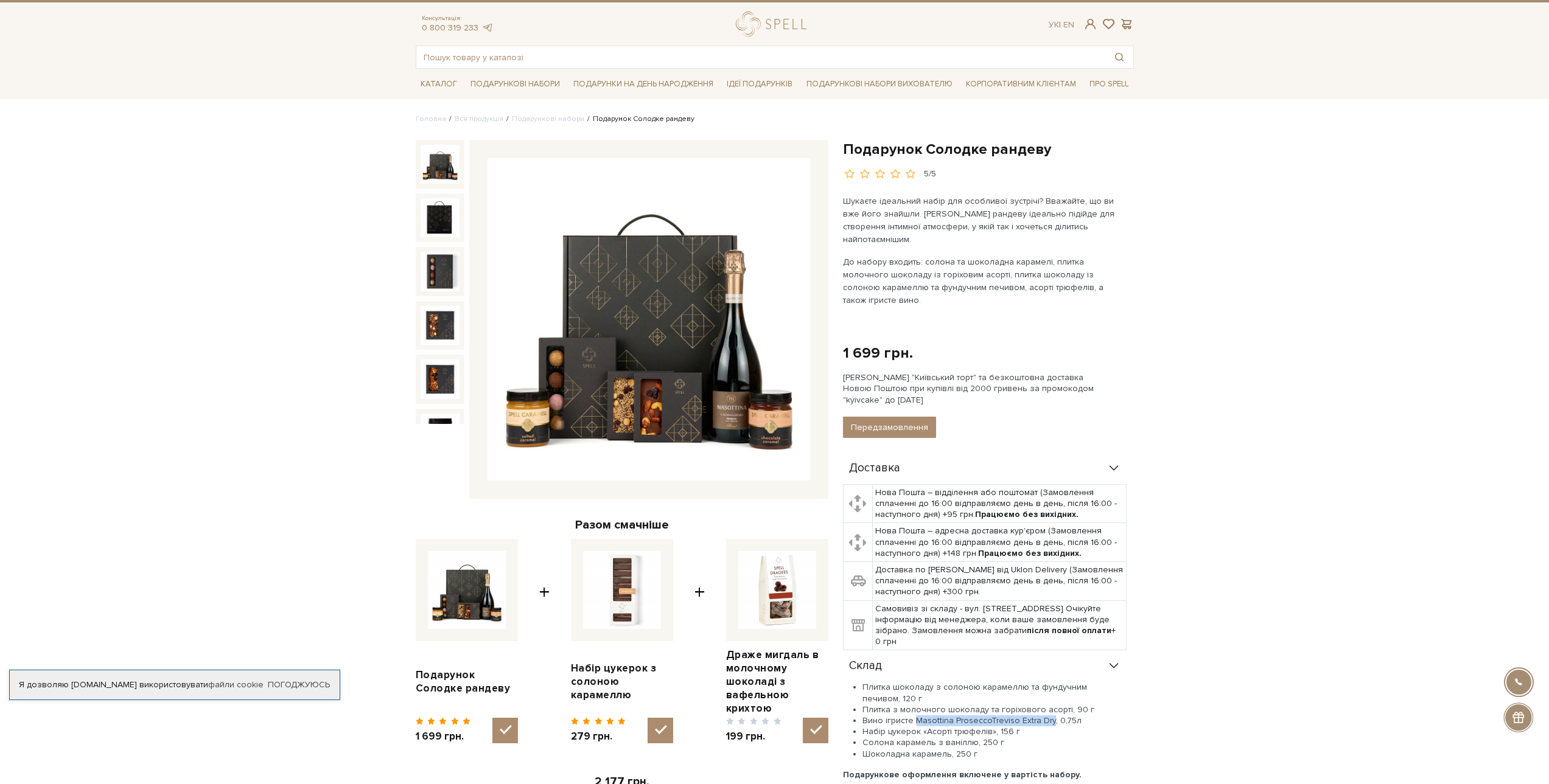
scroll to position [0, 0]
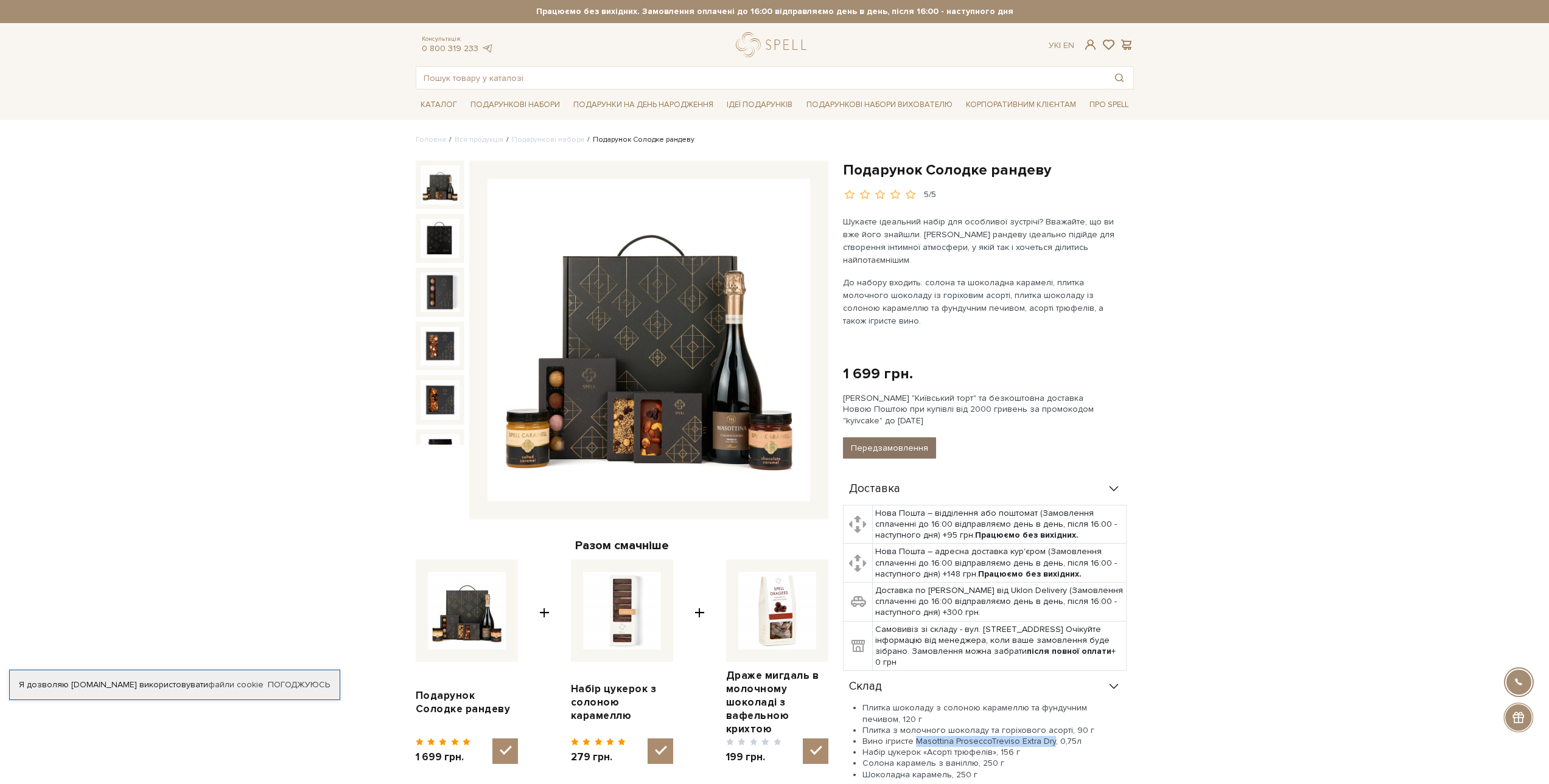
click at [896, 437] on button "Передзамовлення" at bounding box center [889, 447] width 93 height 21
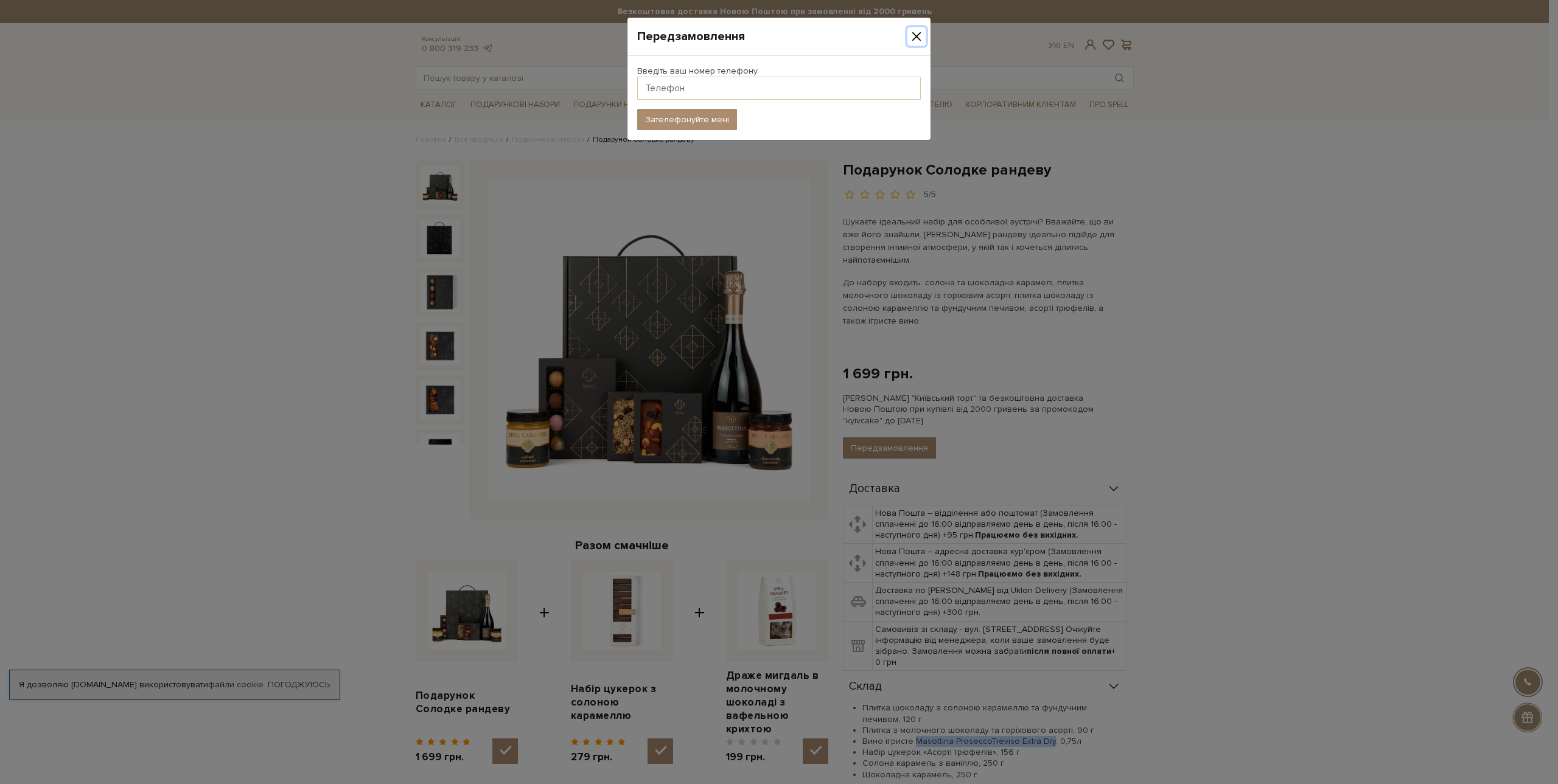
click at [916, 31] on button "Close" at bounding box center [917, 36] width 18 height 18
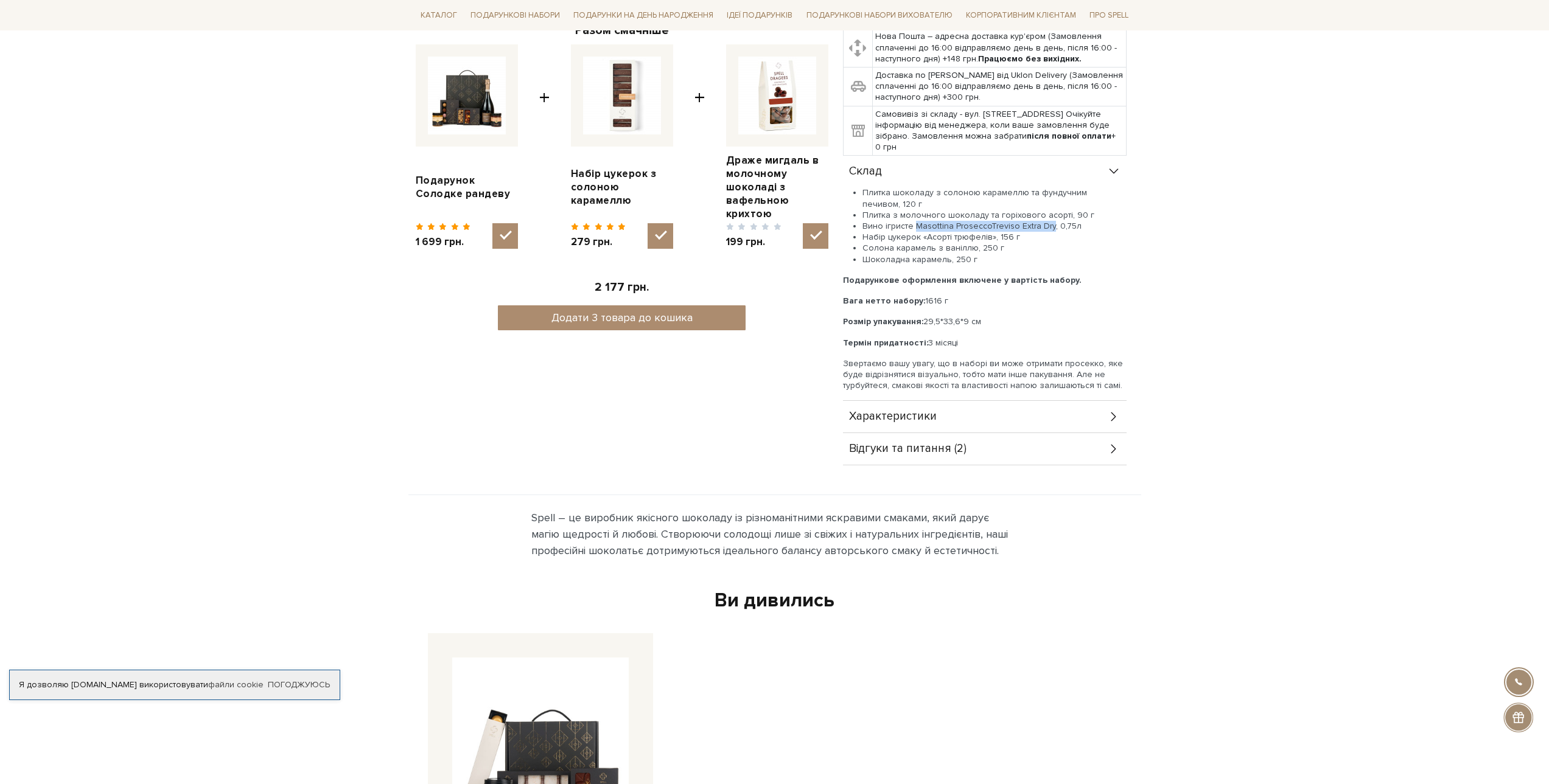
scroll to position [791, 0]
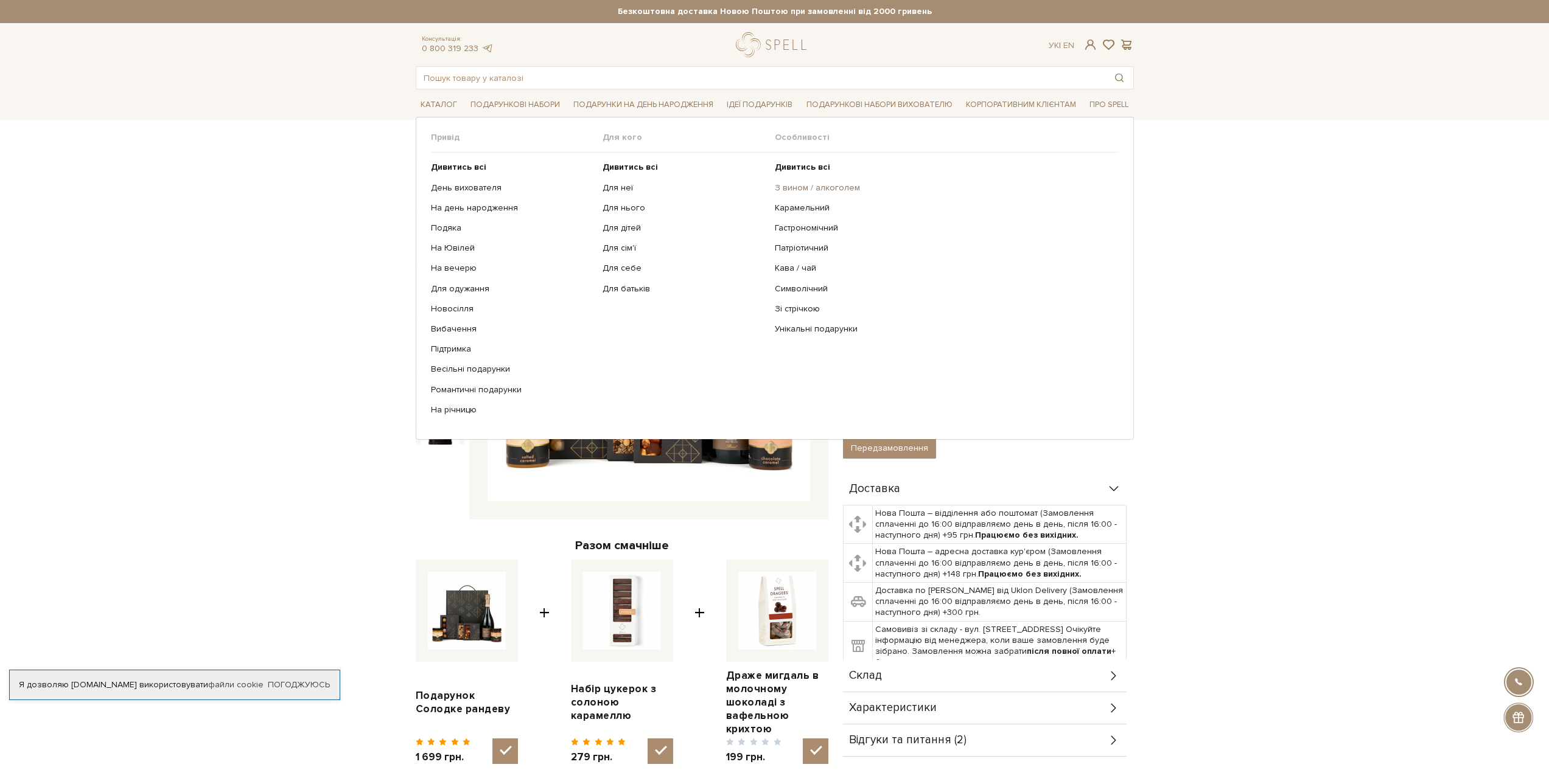
click at [831, 186] on link "З вином / алкоголем" at bounding box center [942, 188] width 334 height 11
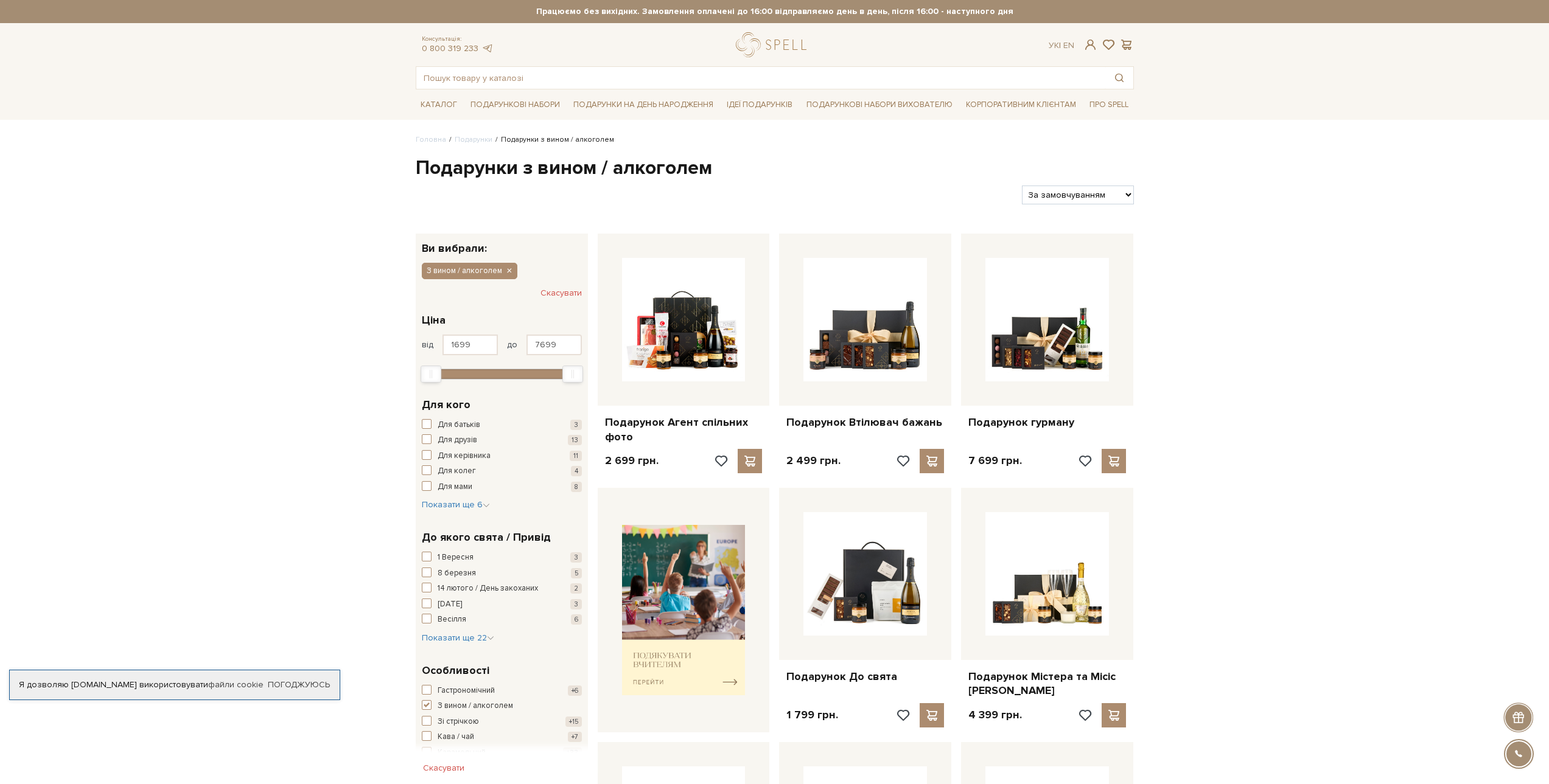
click at [1046, 191] on select "За замовчуванням За Ціною (зростання) За Ціною (зменшення) Новинки За популярні…" at bounding box center [1077, 195] width 111 height 19
click at [1051, 199] on select "За замовчуванням За Ціною (зростання) За Ціною (зменшення) Новинки За популярні…" at bounding box center [1077, 195] width 111 height 19
select select "[URL][DOMAIN_NAME]"
click at [1022, 186] on select "За замовчуванням За Ціною (зростання) За Ціною (зменшення) Новинки За популярні…" at bounding box center [1077, 195] width 111 height 19
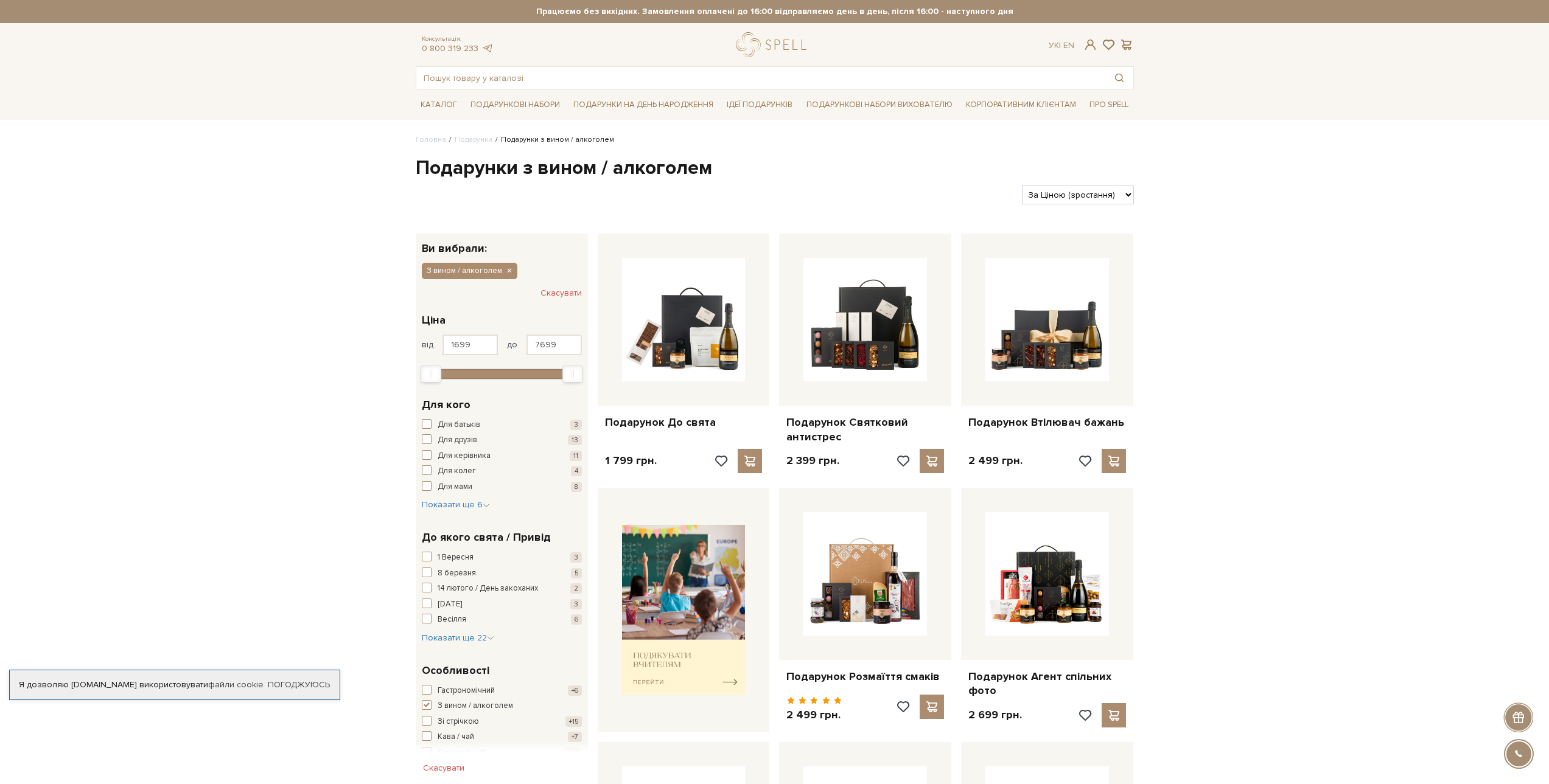
select select "[URL][DOMAIN_NAME]"
click at [1022, 186] on select "За замовчуванням За Ціною (зростання) За Ціною (зменшення) Новинки За популярні…" at bounding box center [1077, 195] width 111 height 19
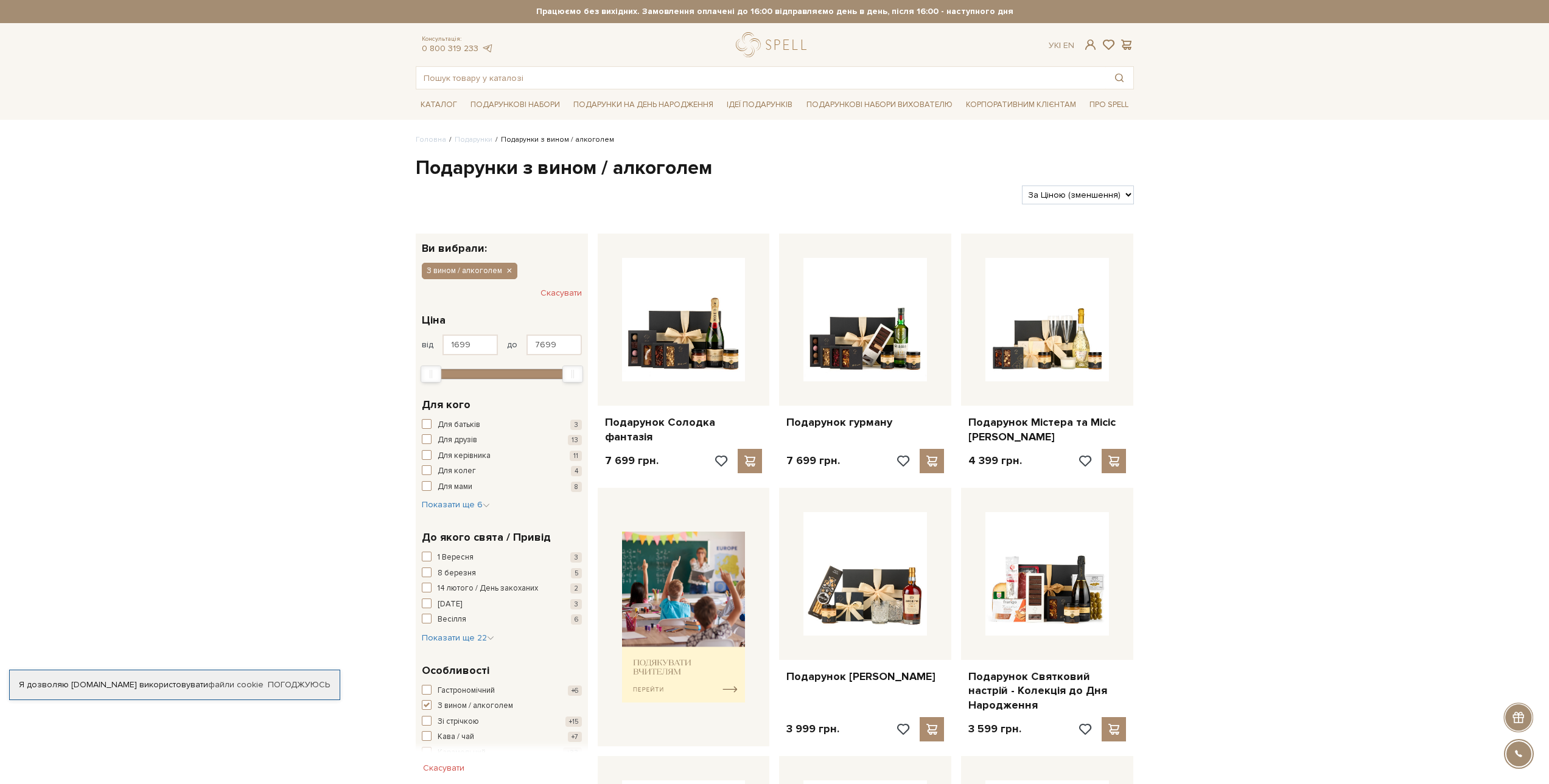
click at [1062, 180] on div "Фільтри За замовчуванням За Ціною (зростання) За Ціною (зменшення) Новинки За п…" at bounding box center [774, 189] width 728 height 28
click at [1063, 187] on select "За замовчуванням За Ціною (зростання) За Ціною (зменшення) Новинки За популярні…" at bounding box center [1077, 195] width 111 height 19
select select "[URL][DOMAIN_NAME]"
click at [1022, 186] on select "За замовчуванням За Ціною (зростання) За Ціною (зменшення) Новинки За популярні…" at bounding box center [1077, 195] width 111 height 19
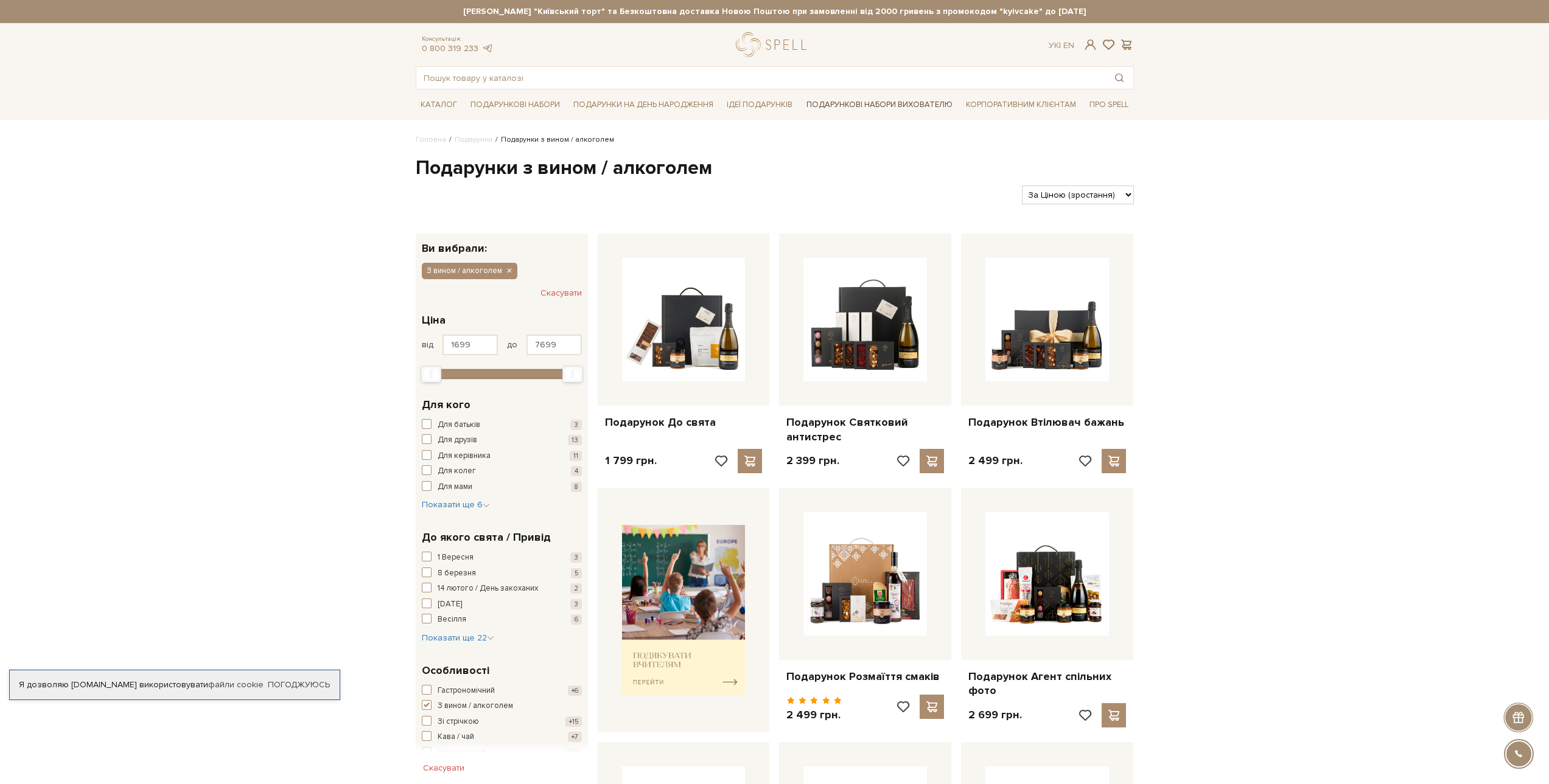
click at [897, 101] on link "Подарункові набори вихователю" at bounding box center [879, 104] width 156 height 21
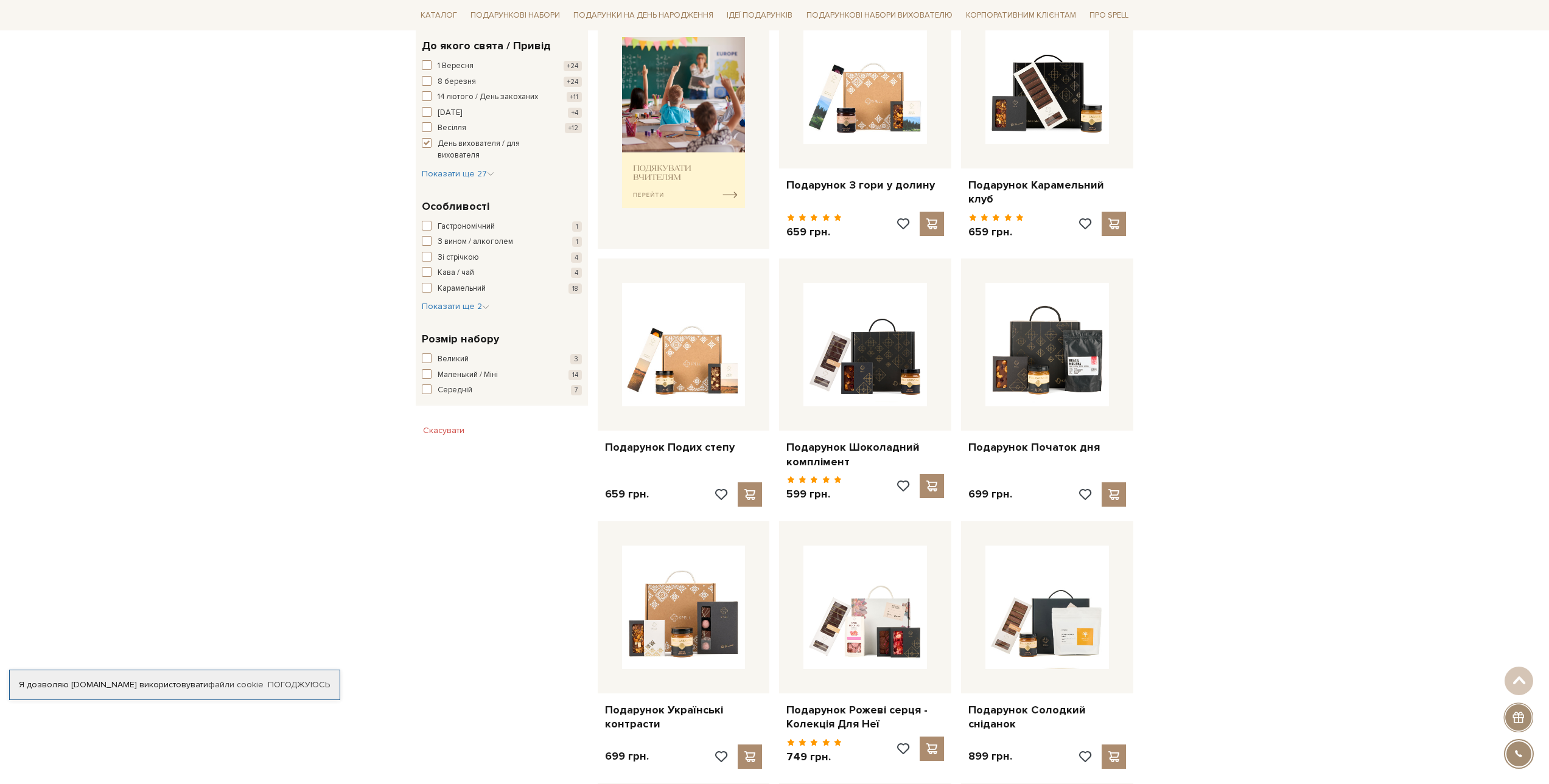
scroll to position [548, 0]
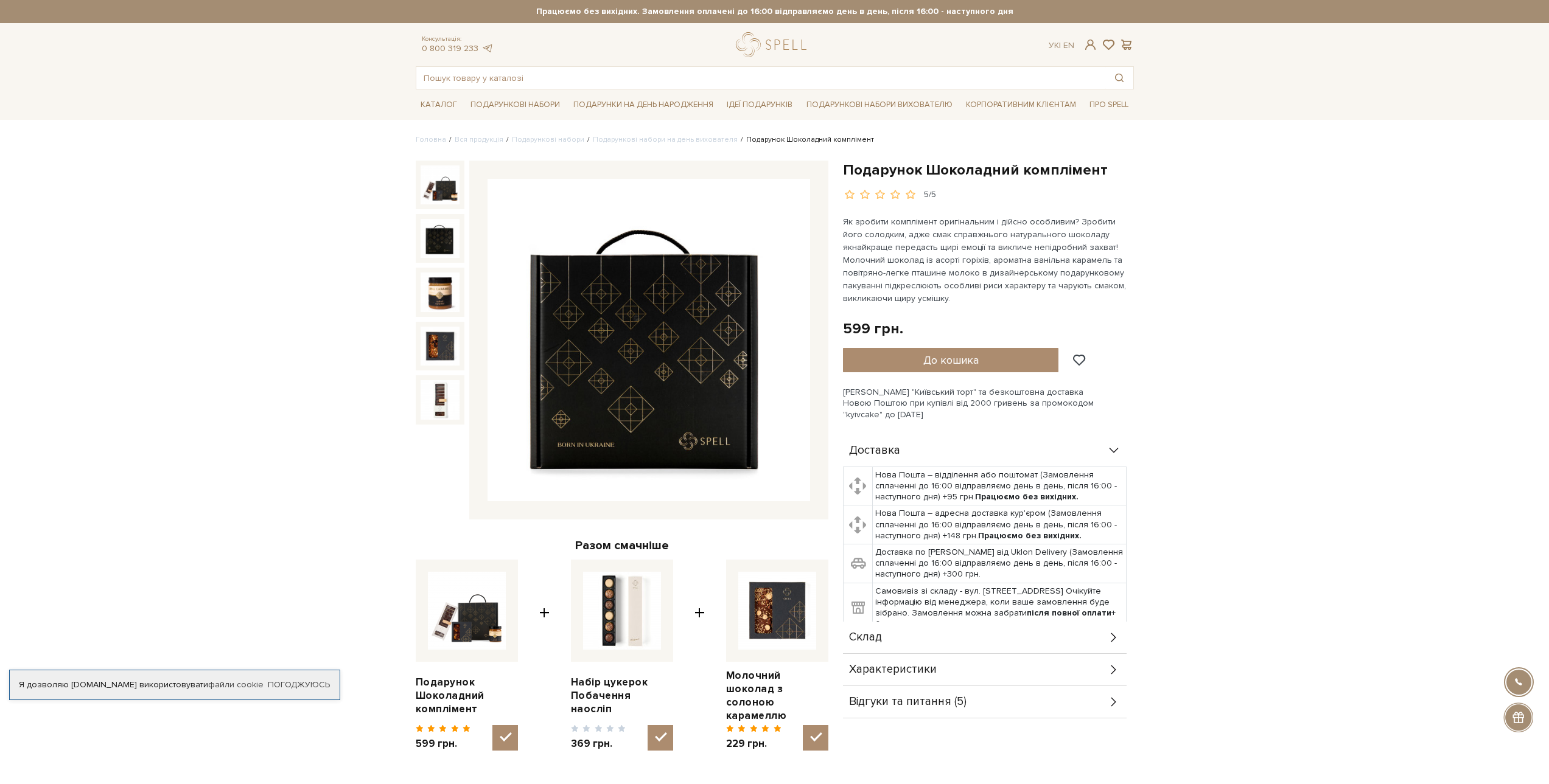
click at [434, 242] on img at bounding box center [440, 239] width 39 height 39
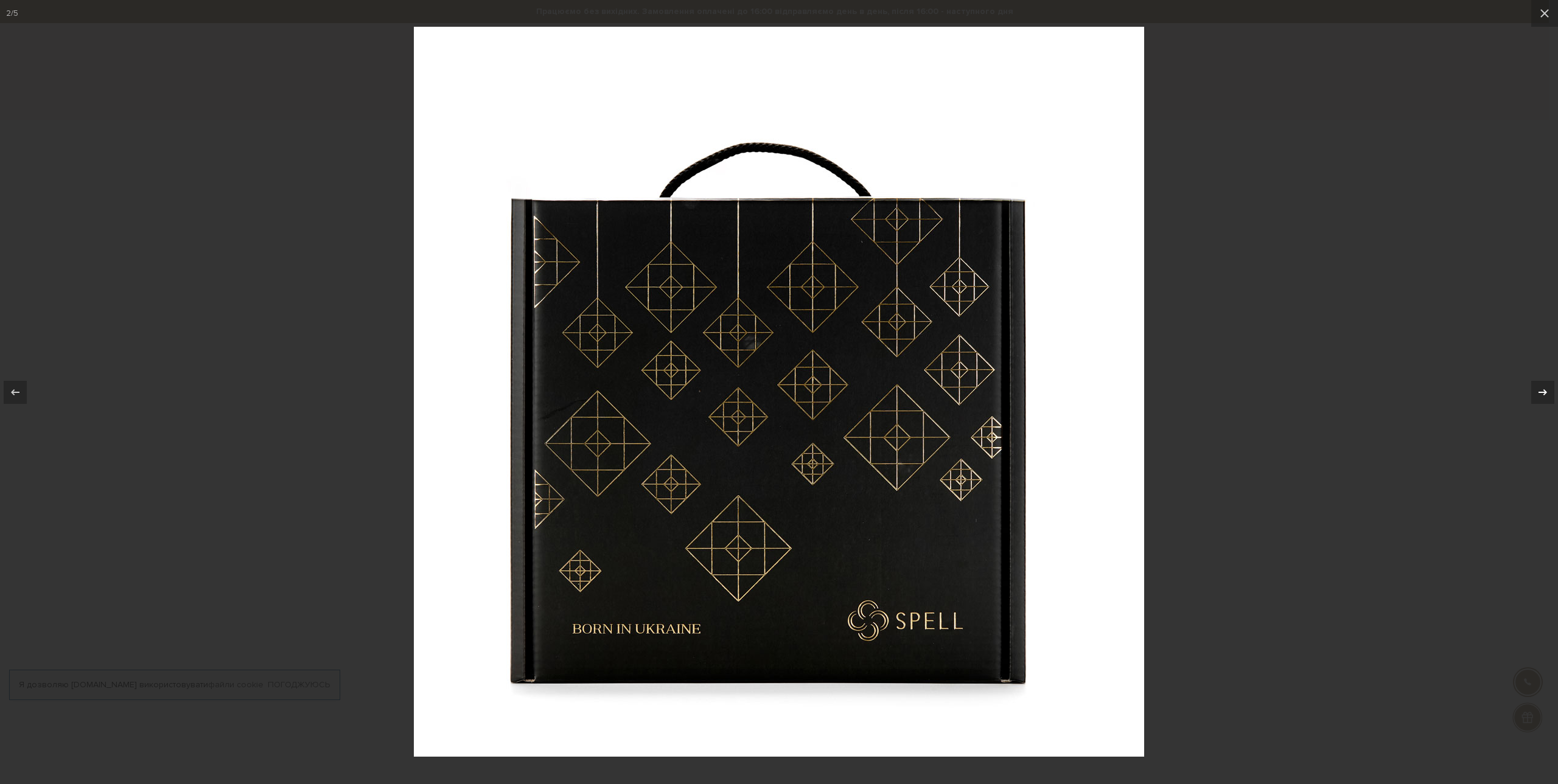
click at [1540, 376] on button at bounding box center [1536, 392] width 43 height 61
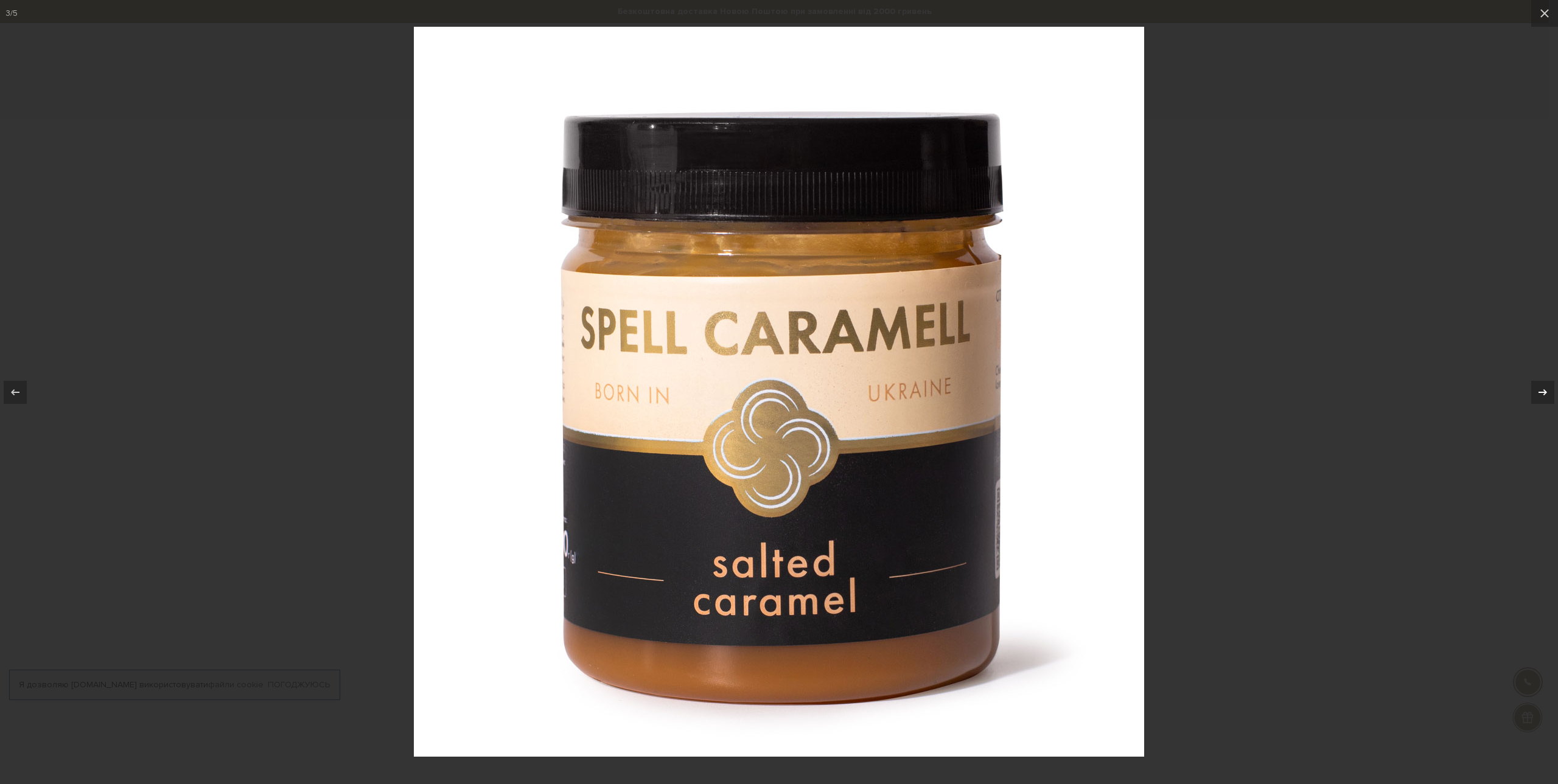
click at [1540, 376] on button at bounding box center [1536, 392] width 43 height 61
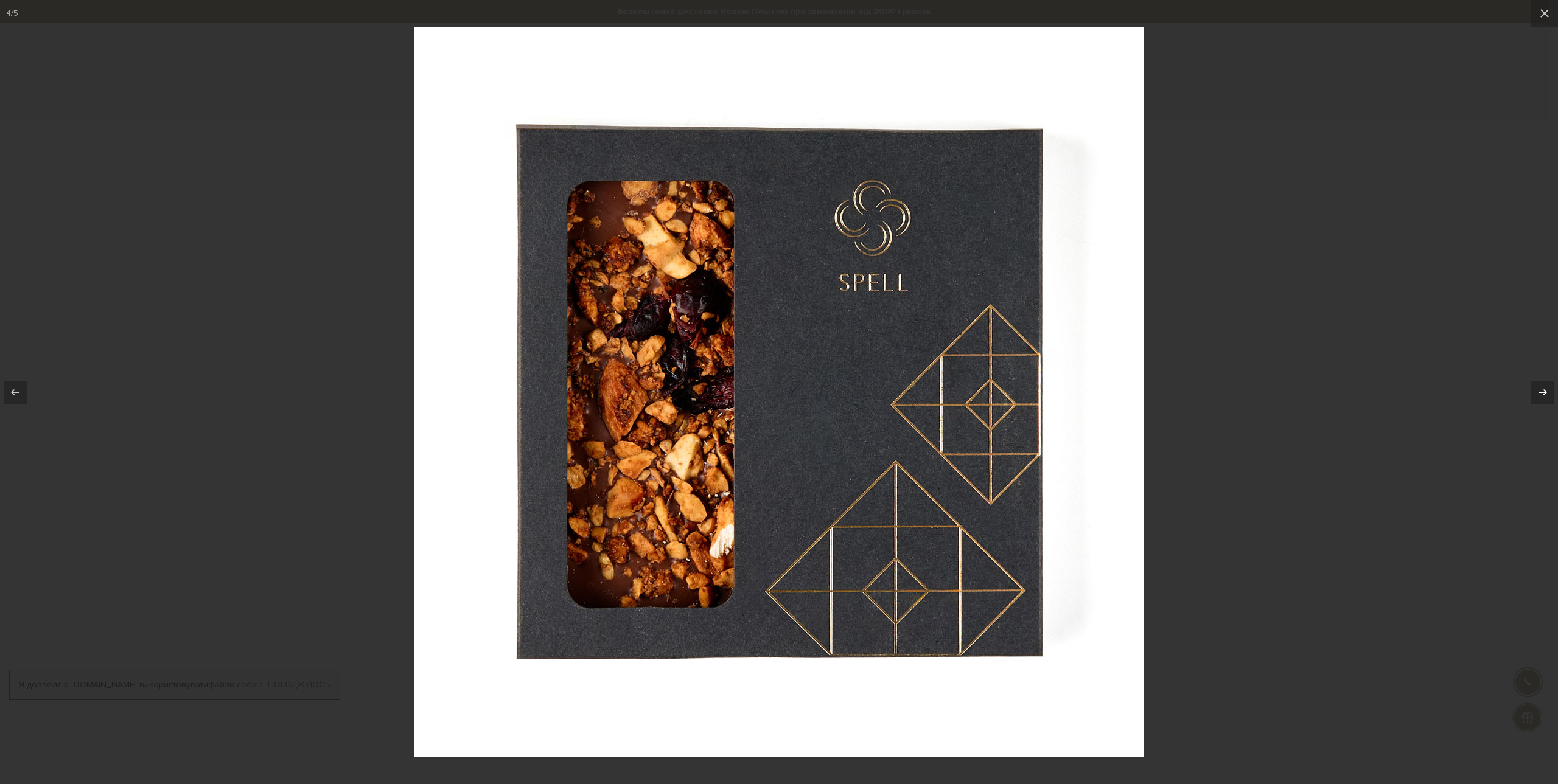
click at [1540, 378] on button at bounding box center [1536, 392] width 43 height 61
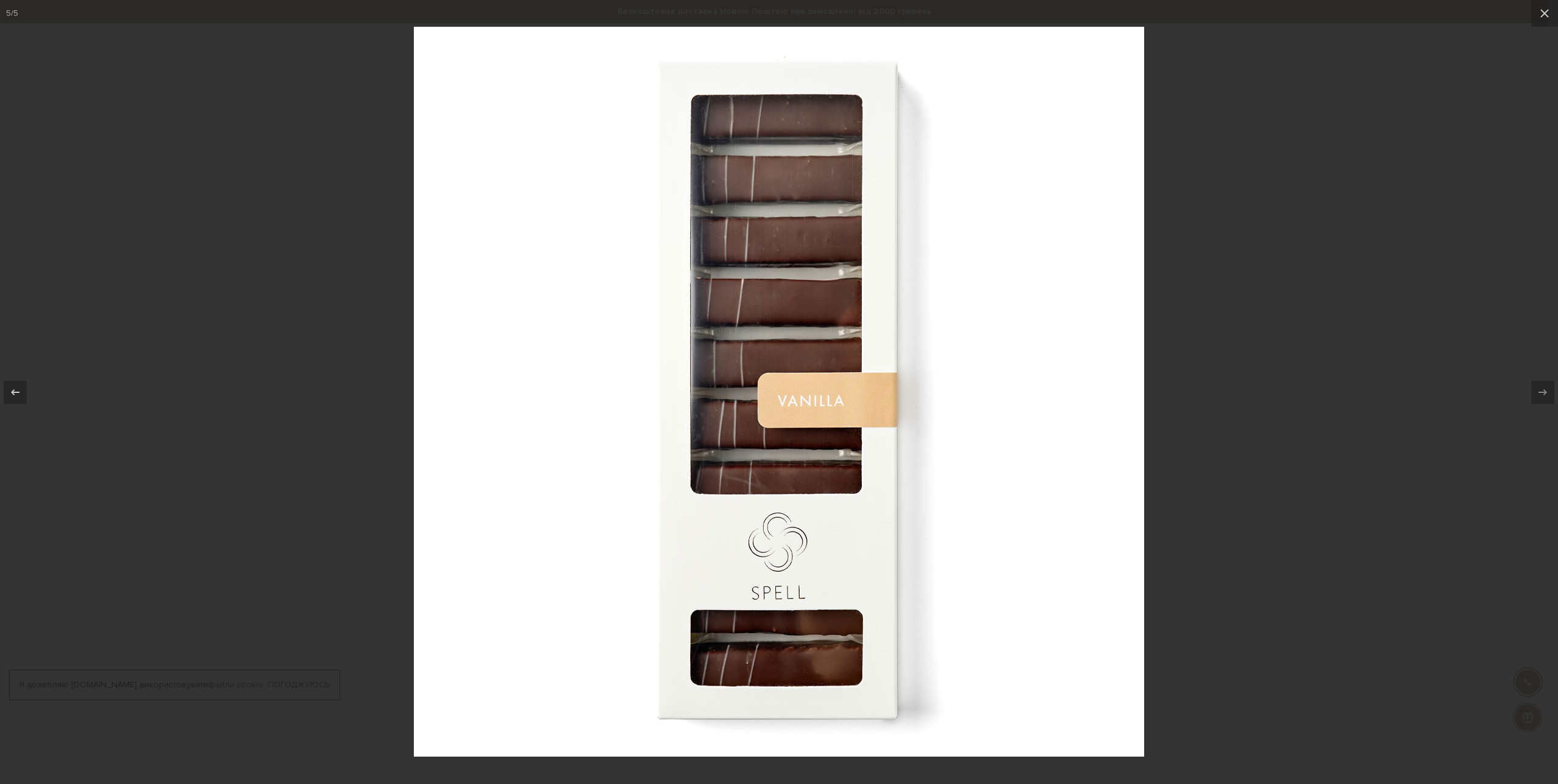
click at [1400, 421] on div at bounding box center [779, 392] width 1558 height 784
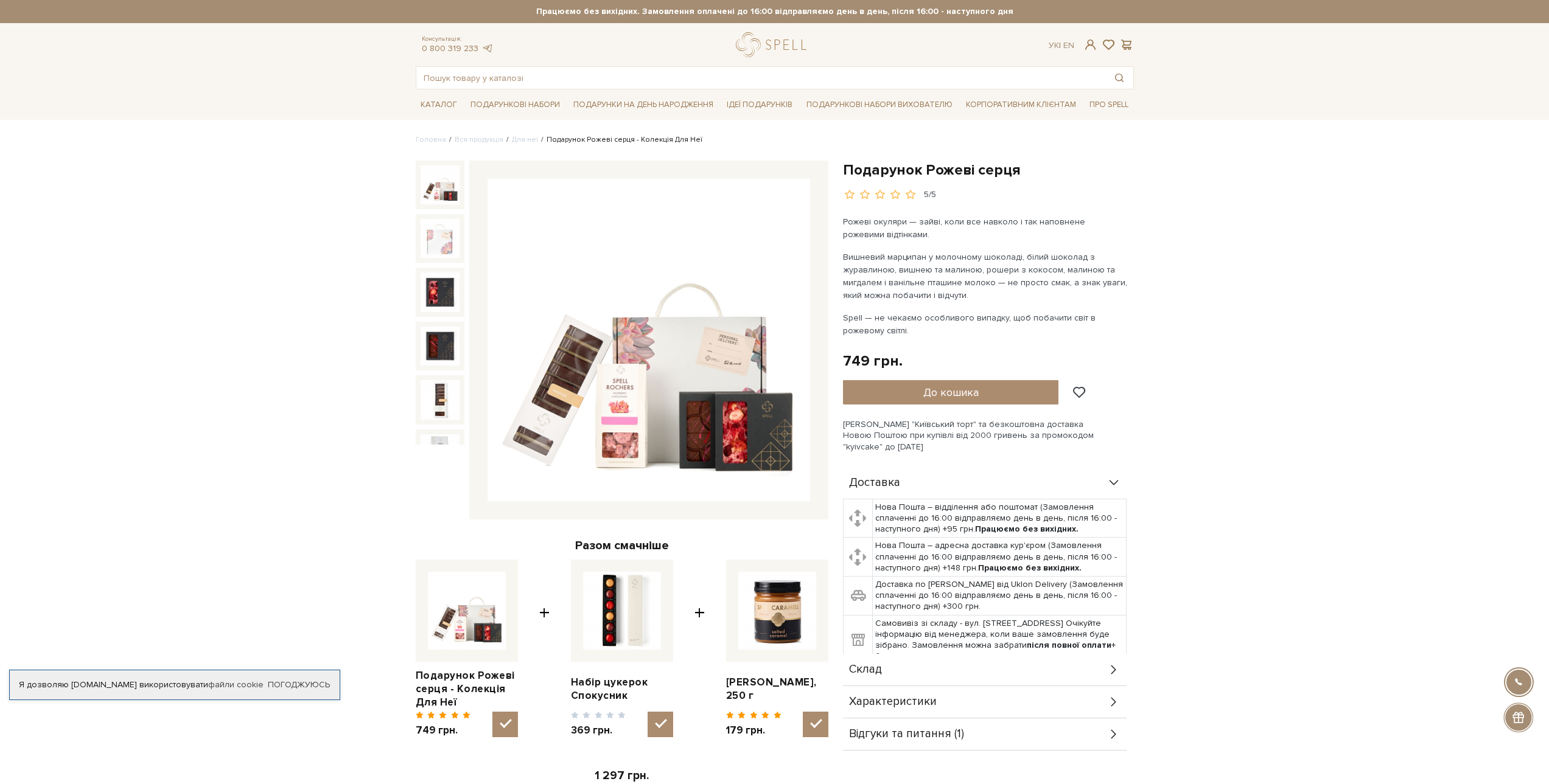
click at [660, 417] on img at bounding box center [649, 340] width 323 height 323
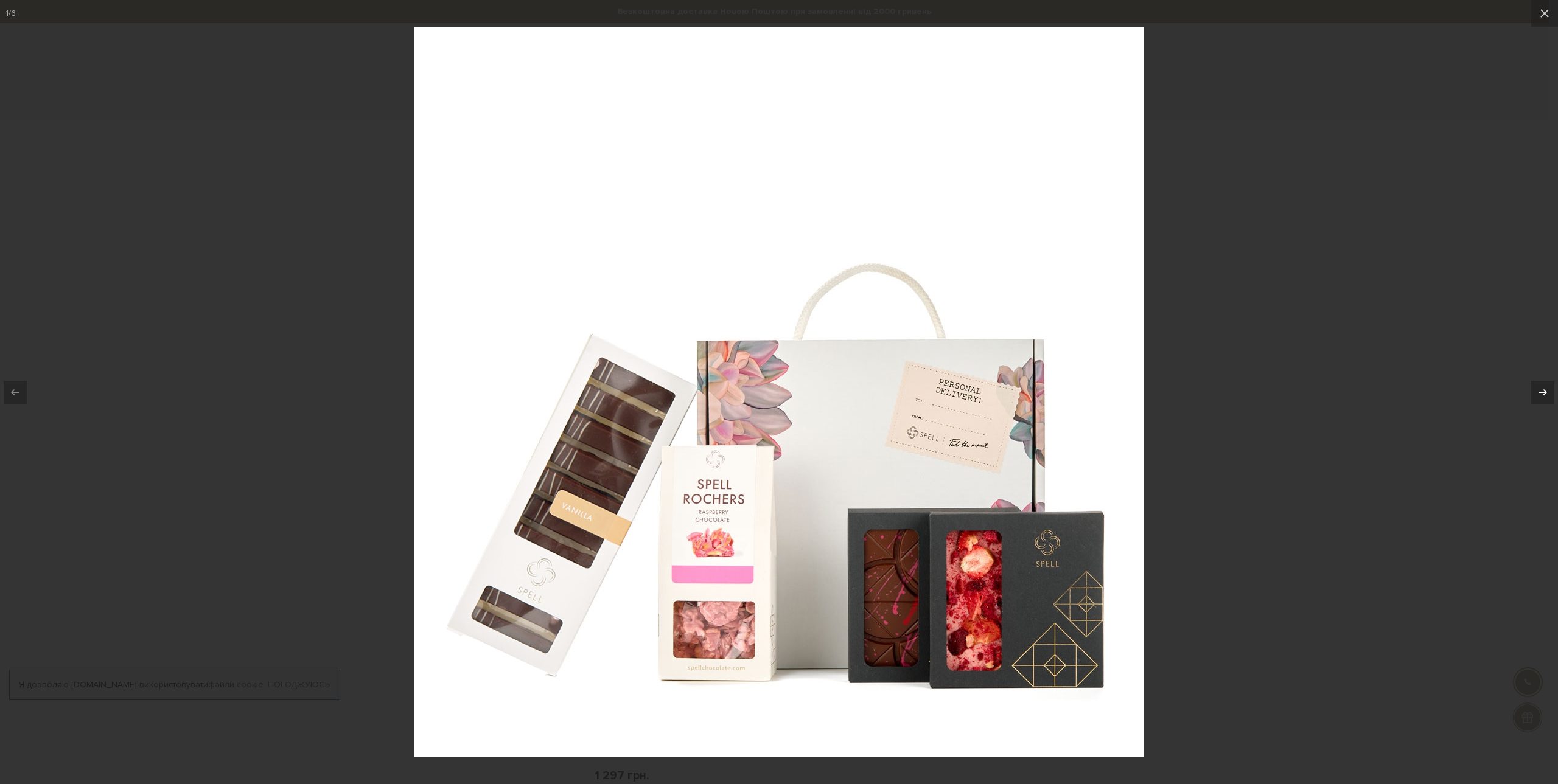
click at [1547, 396] on icon at bounding box center [1543, 392] width 15 height 15
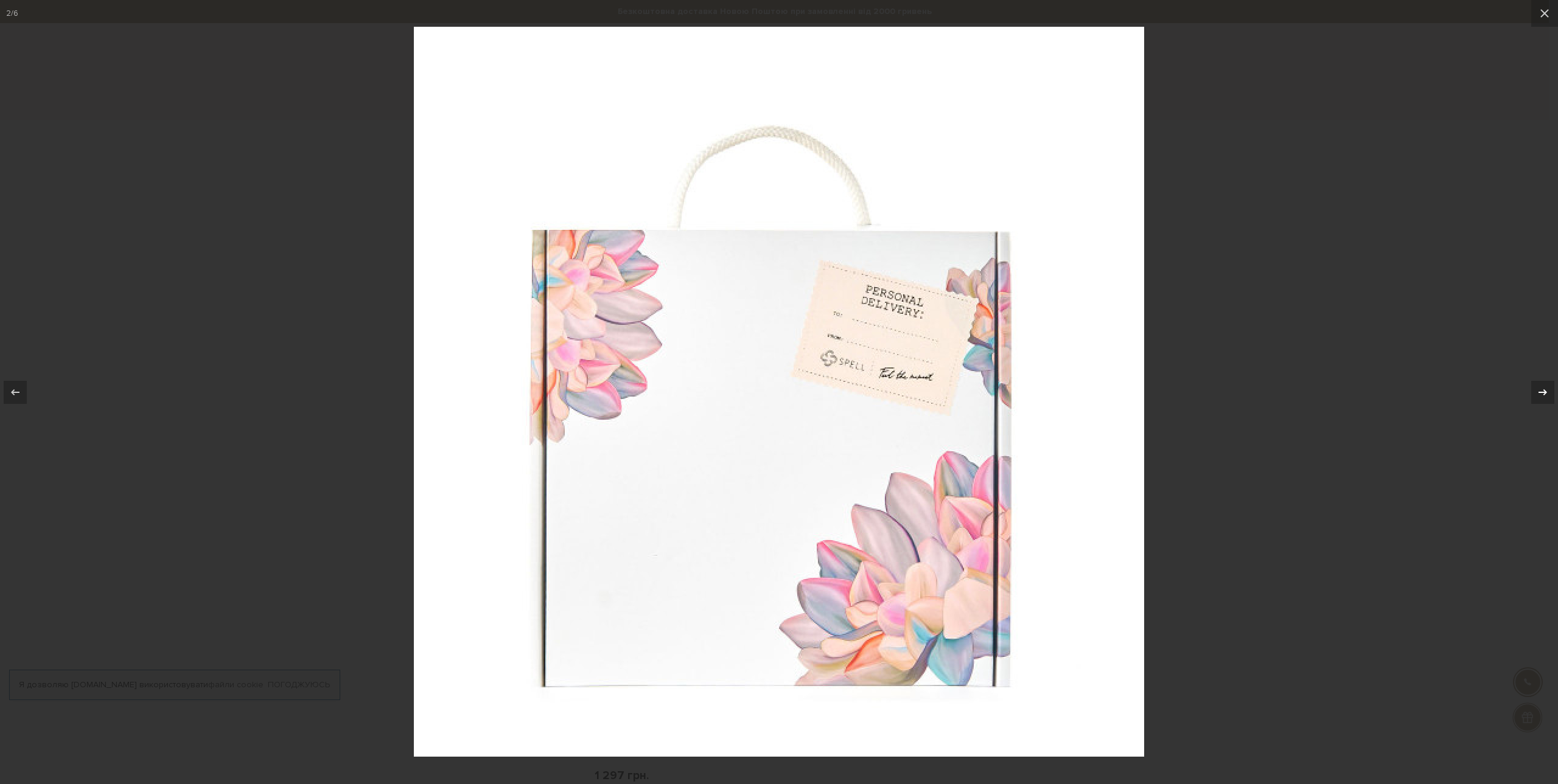
click at [1547, 396] on icon at bounding box center [1543, 392] width 15 height 15
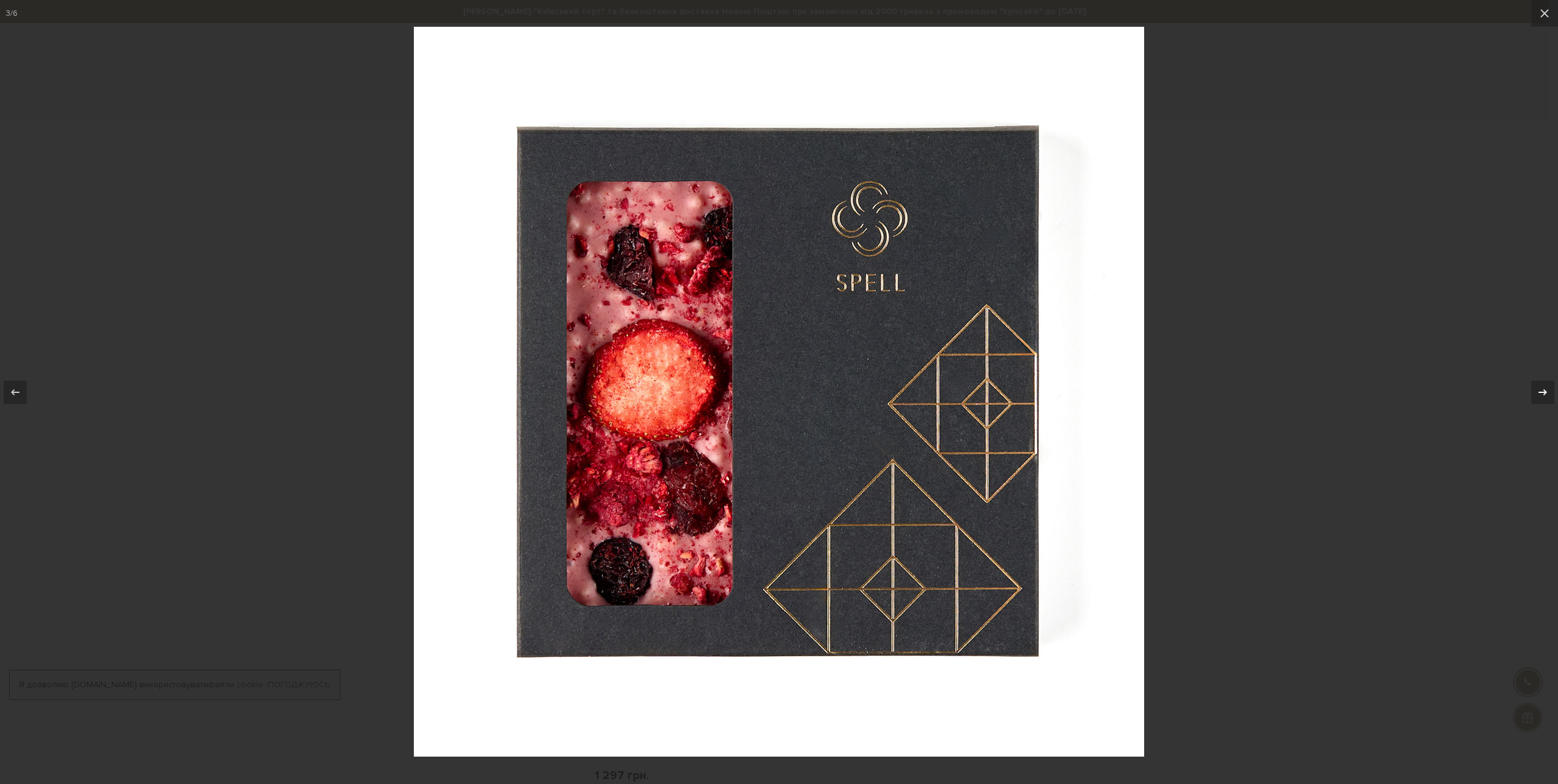
click at [1547, 396] on icon at bounding box center [1543, 392] width 15 height 15
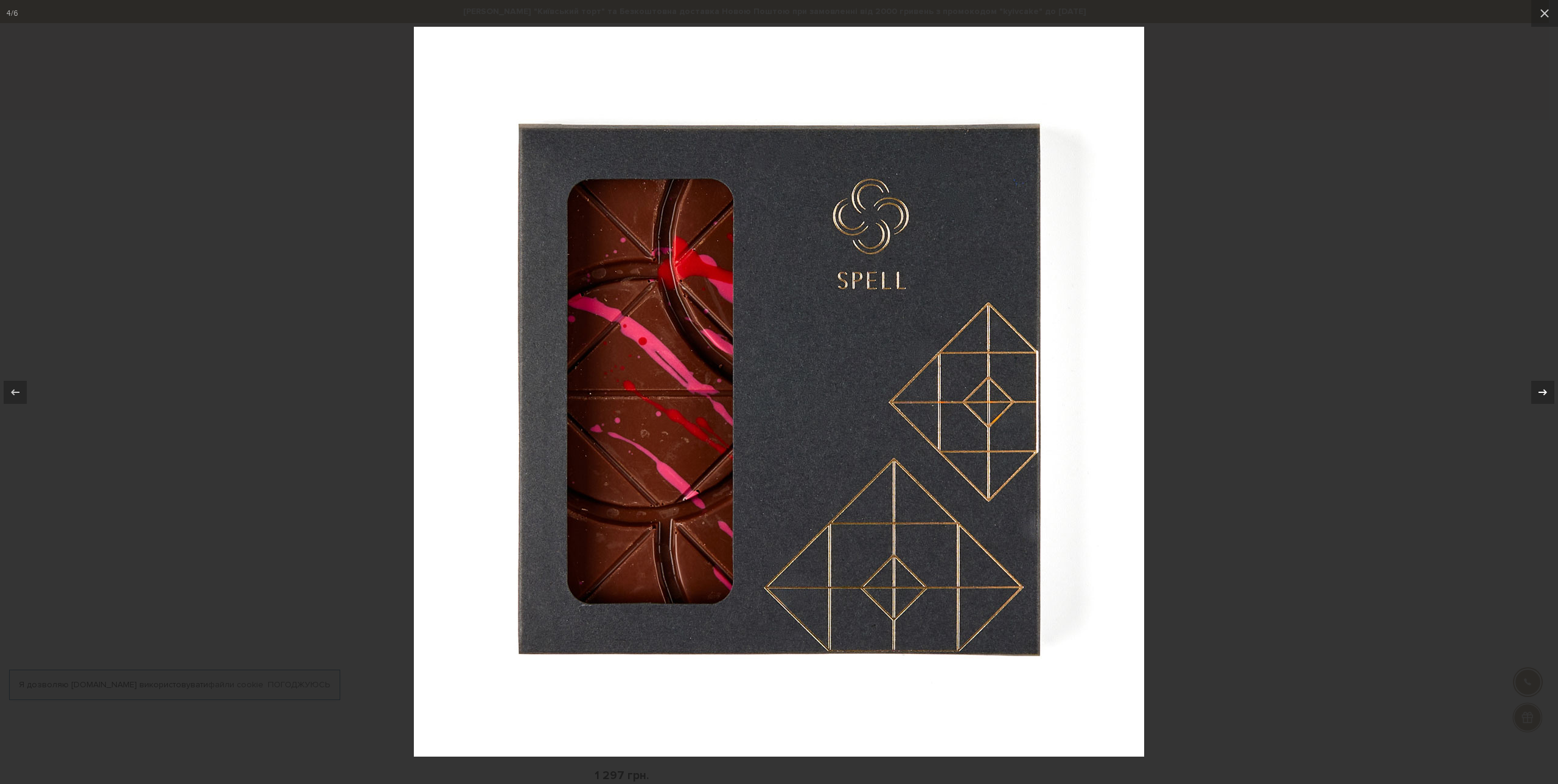
click at [1547, 396] on icon at bounding box center [1543, 392] width 15 height 15
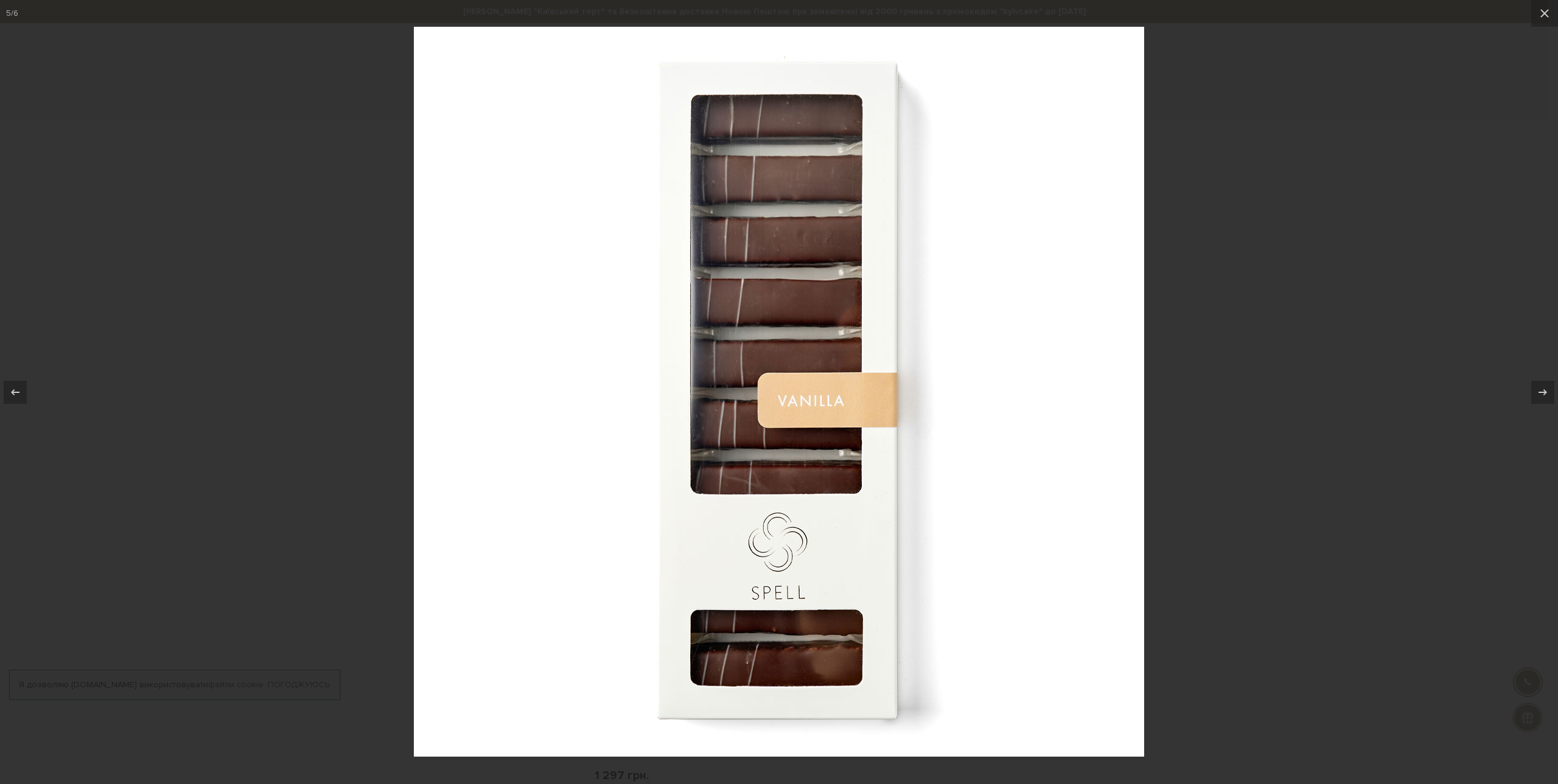
click at [1340, 361] on div at bounding box center [779, 392] width 1558 height 784
